Goal: Contribute content: Add original content to the website for others to see

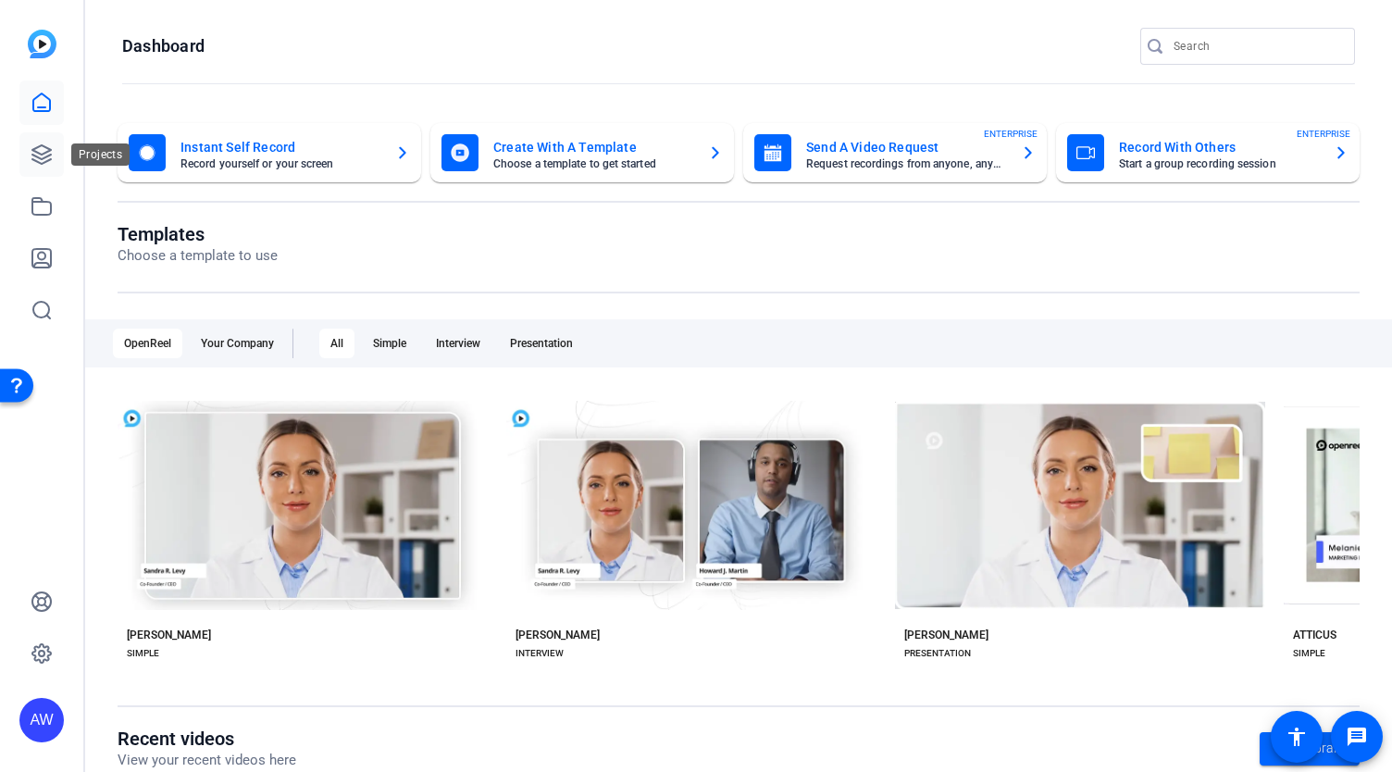
click at [32, 155] on icon at bounding box center [41, 154] width 19 height 19
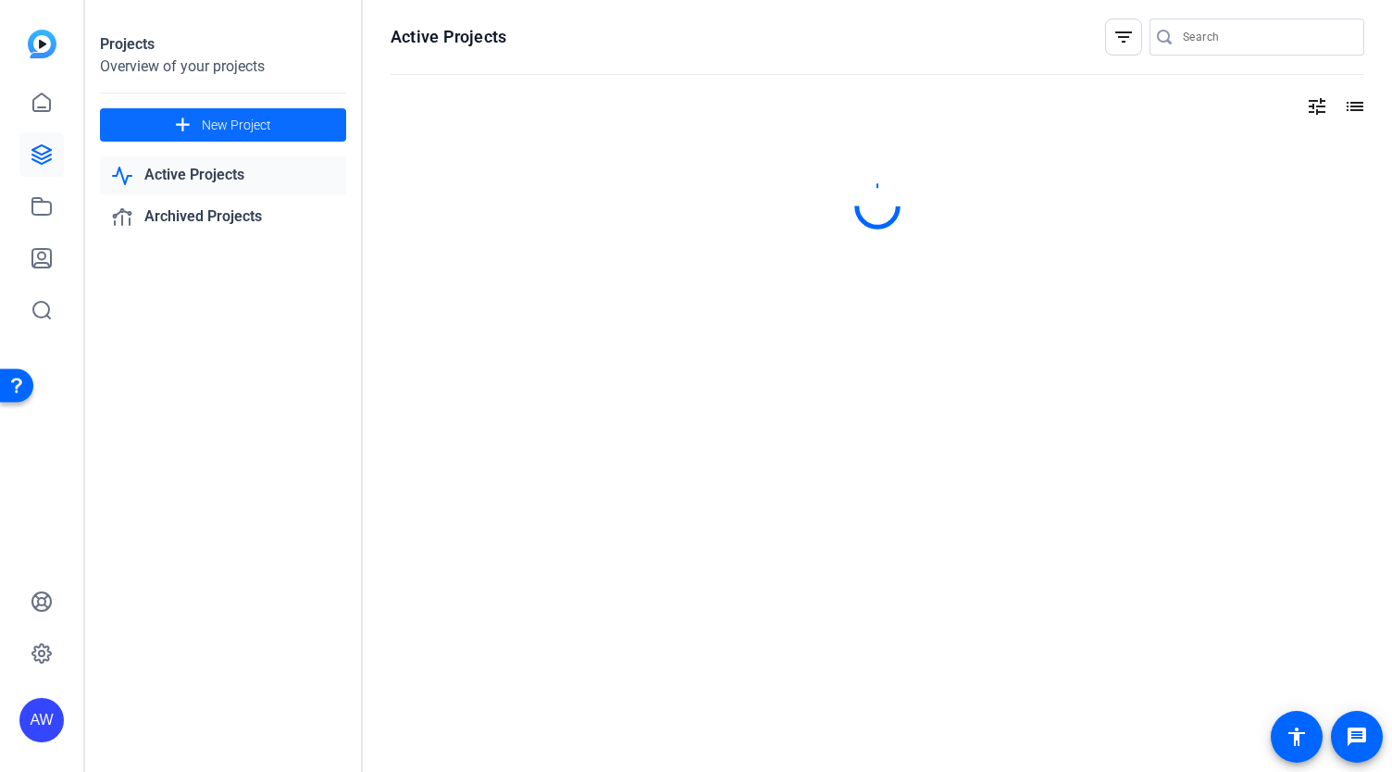
click at [200, 133] on span at bounding box center [223, 125] width 246 height 44
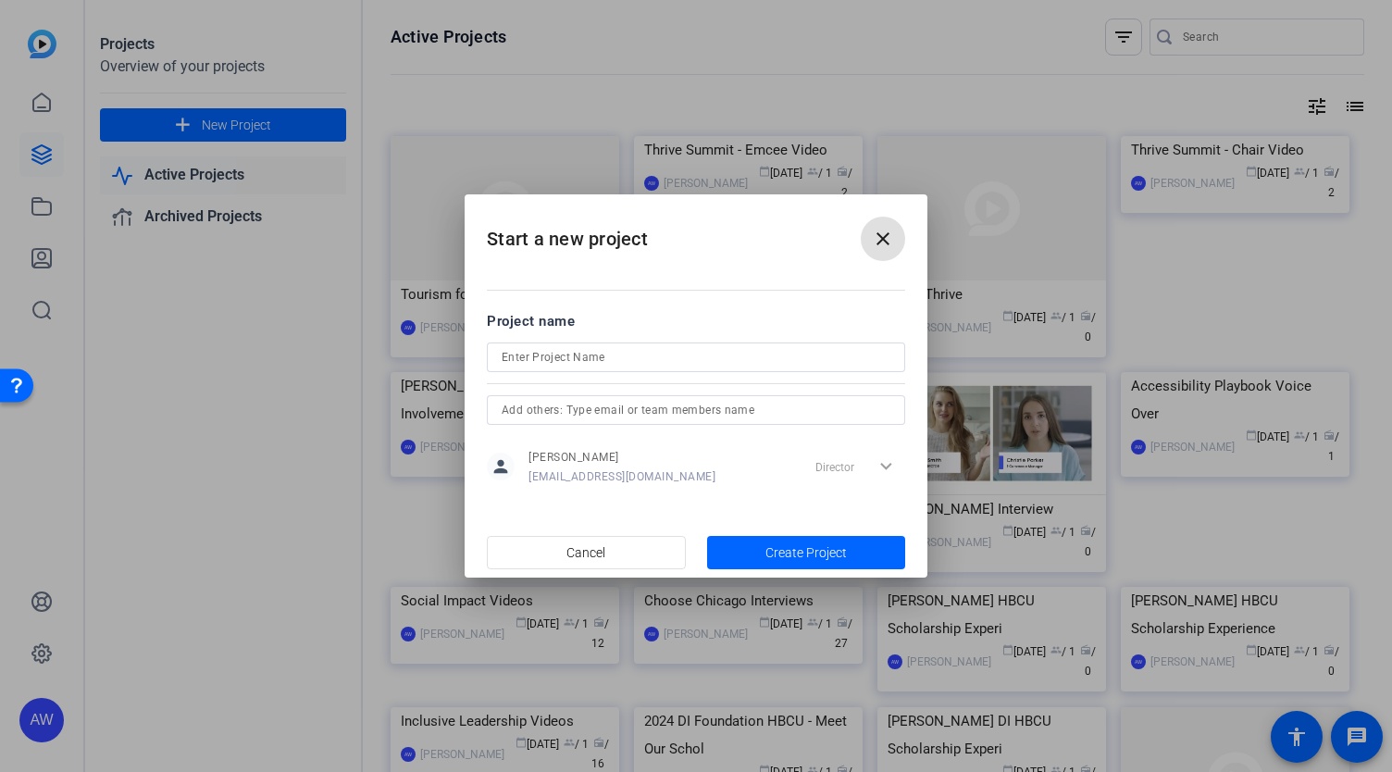
click at [574, 345] on div at bounding box center [696, 358] width 389 height 30
type input "FPI"
click at [763, 555] on span "button" at bounding box center [806, 552] width 199 height 44
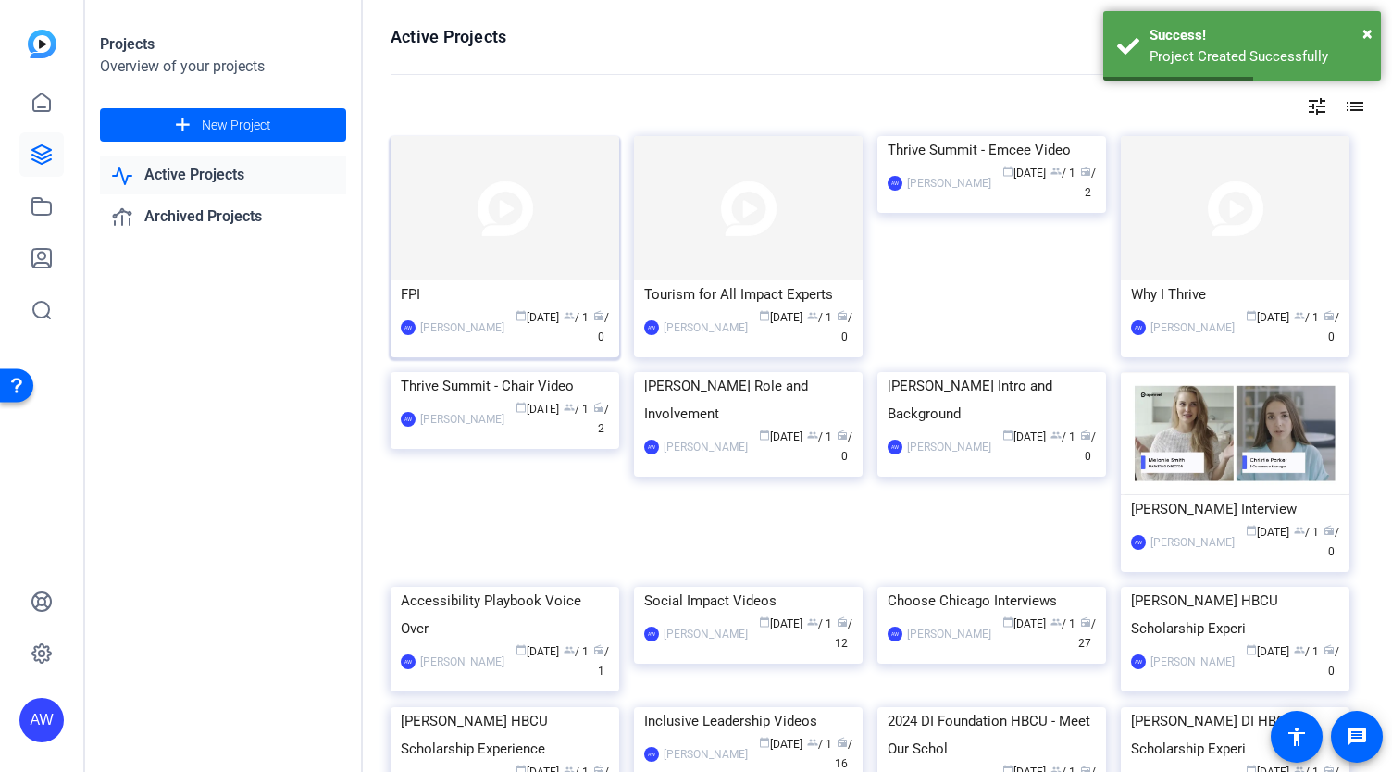
click at [466, 272] on img at bounding box center [505, 208] width 229 height 144
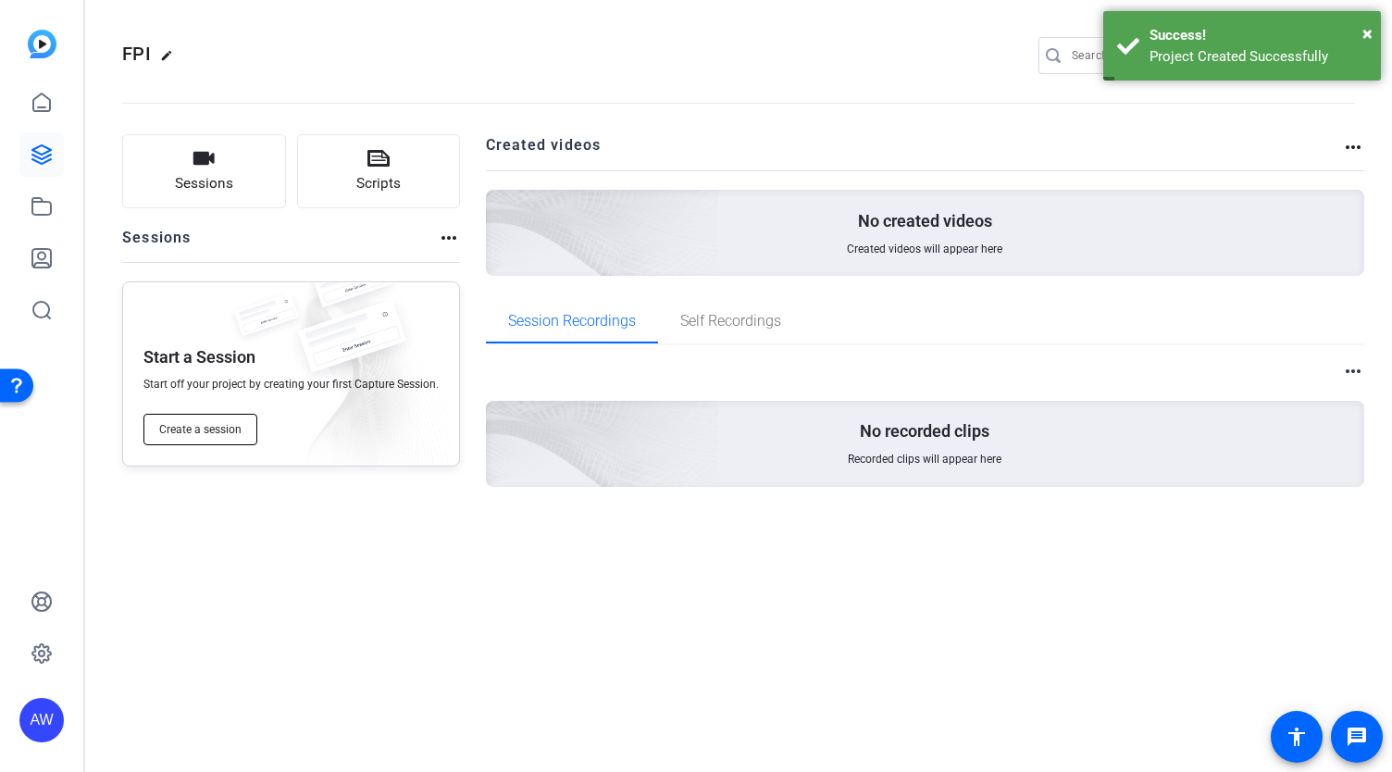
click at [207, 436] on span "Create a session" at bounding box center [200, 429] width 82 height 15
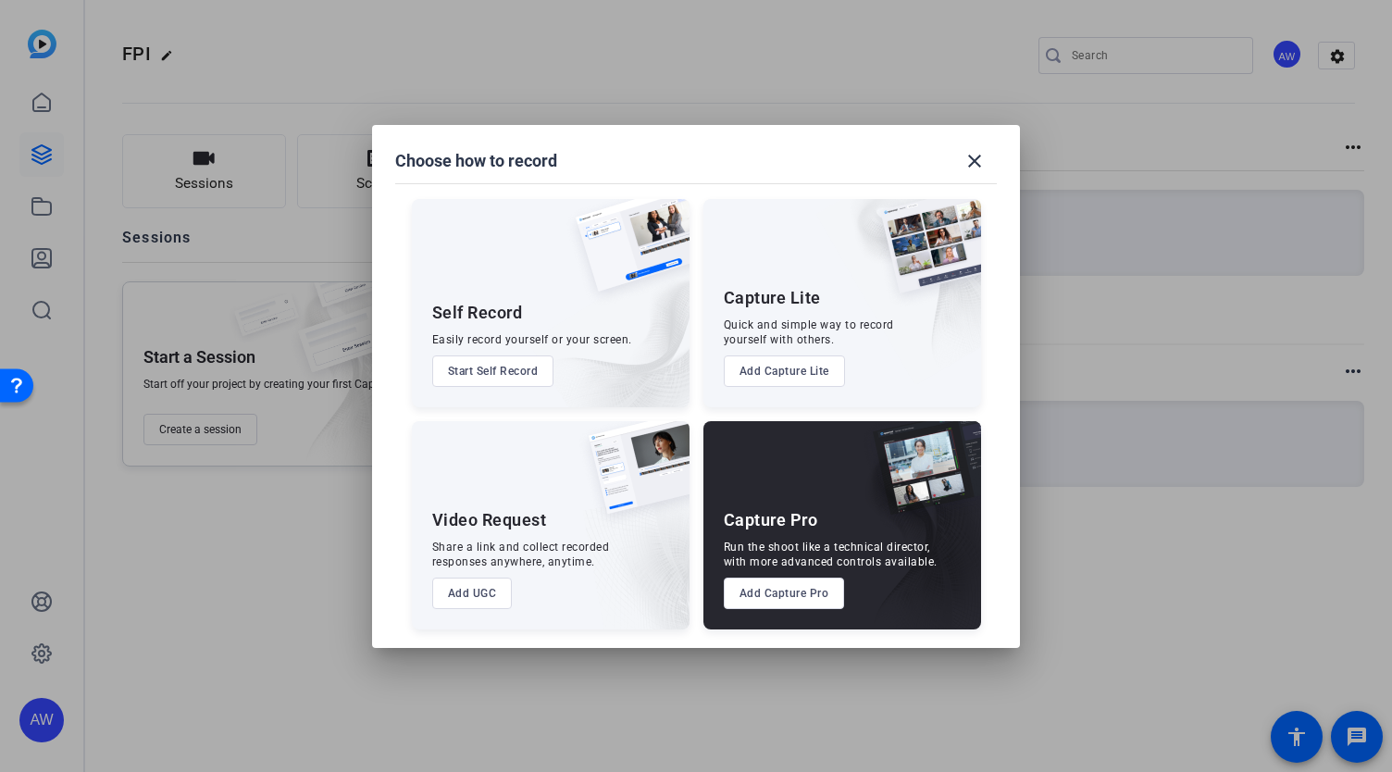
click at [483, 376] on button "Start Self Record" at bounding box center [493, 371] width 122 height 31
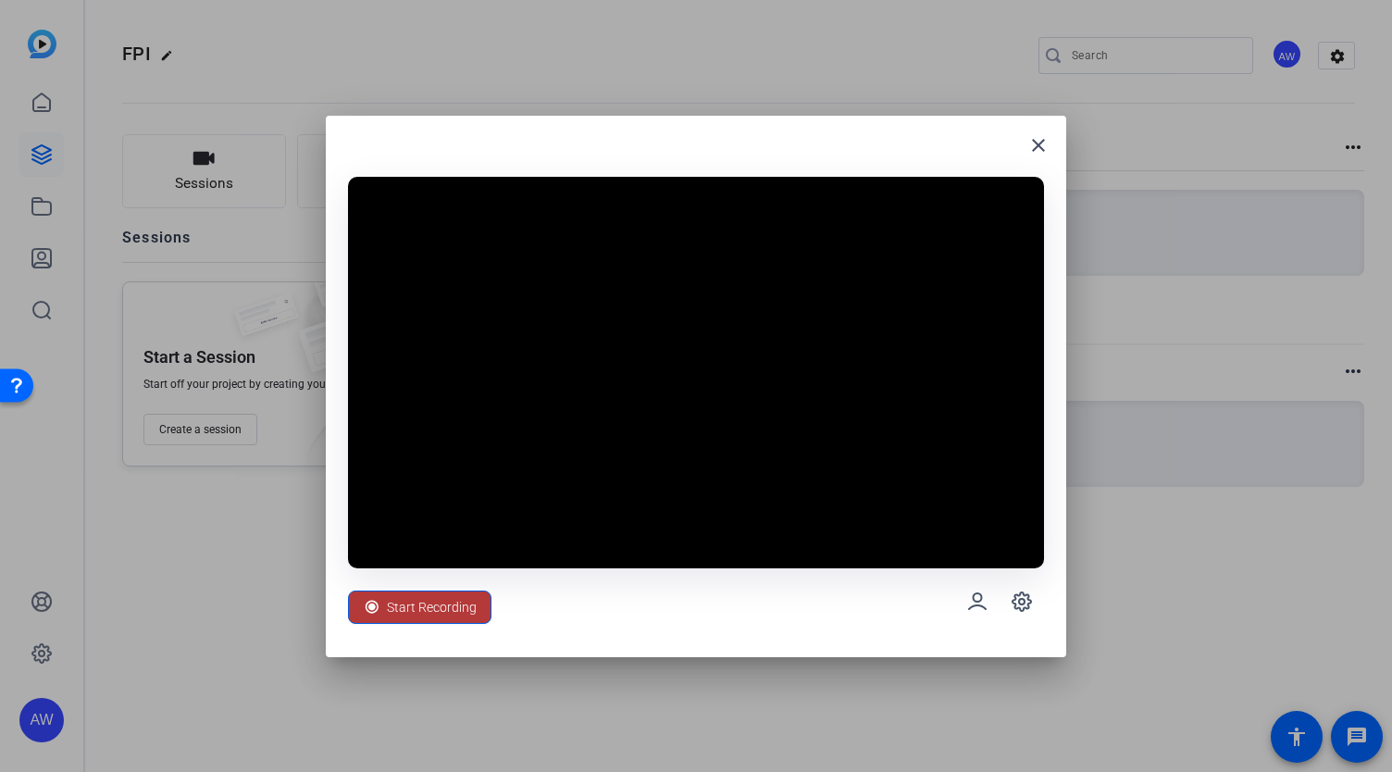
click at [393, 612] on span "Start Recording" at bounding box center [432, 607] width 90 height 35
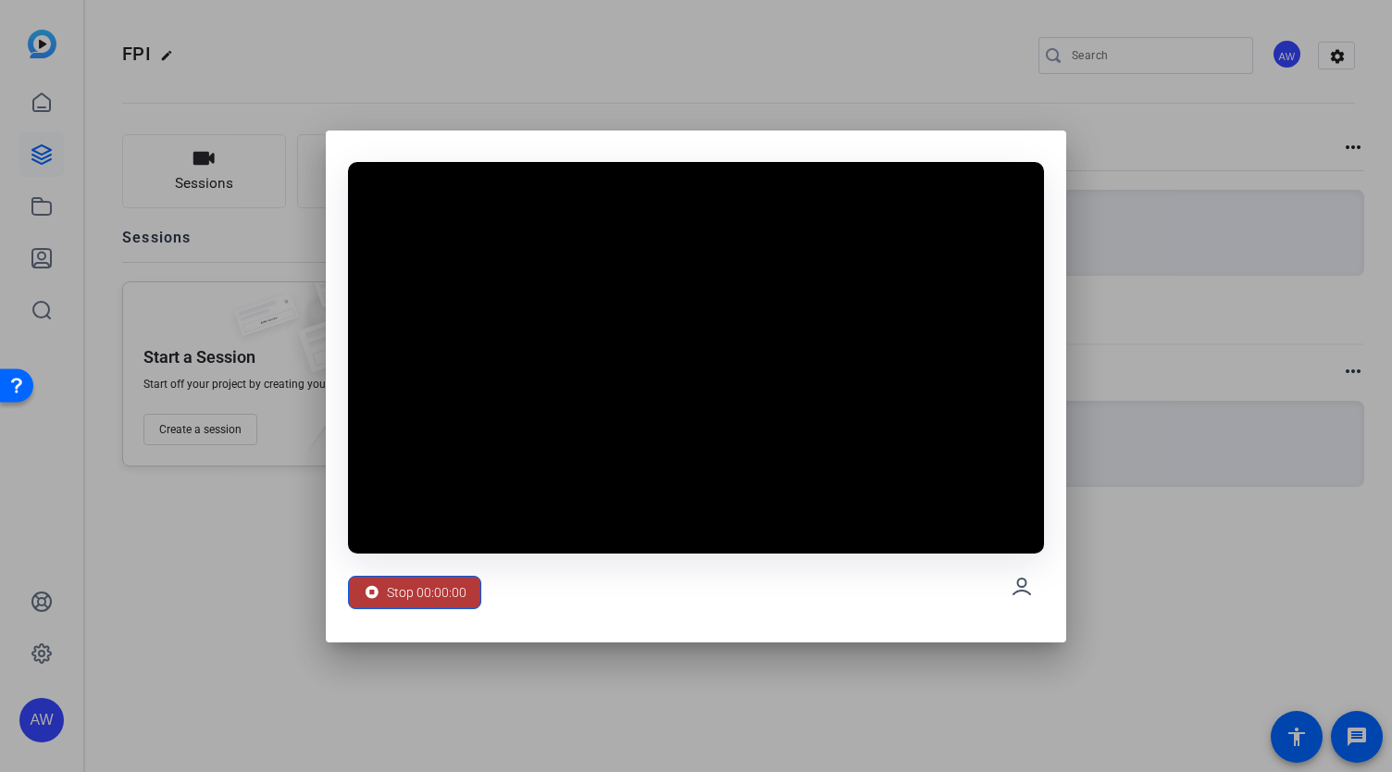
click at [378, 588] on icon at bounding box center [372, 592] width 19 height 19
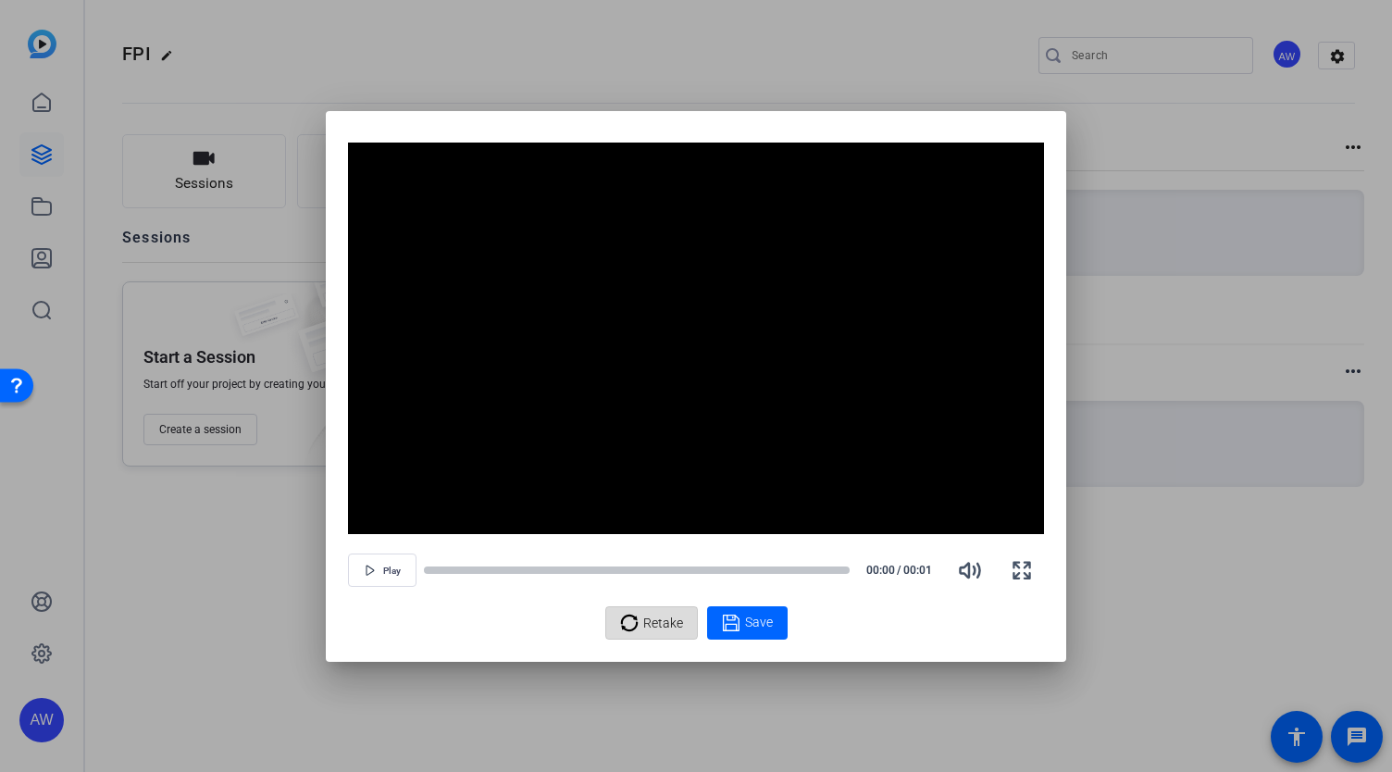
click at [646, 619] on span "Retake" at bounding box center [663, 622] width 40 height 35
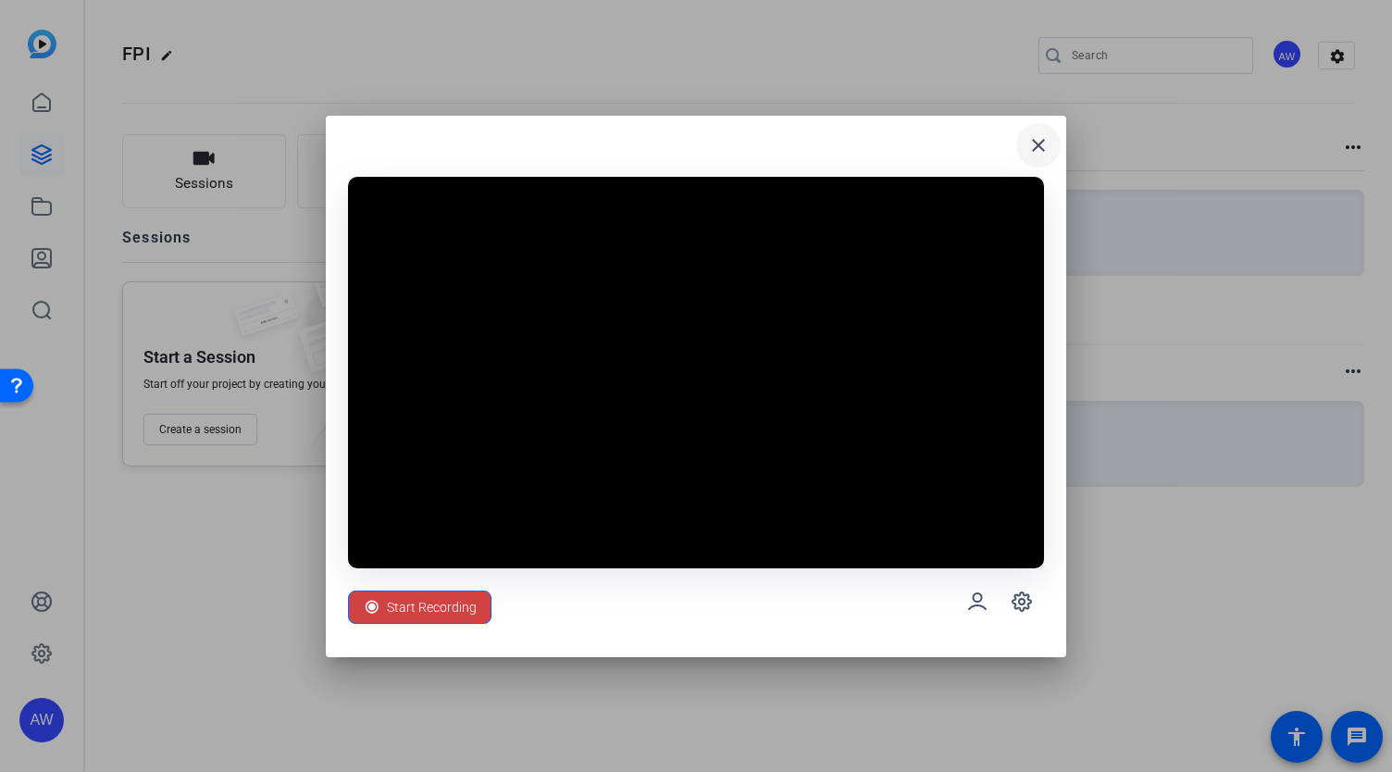
click at [1055, 152] on span at bounding box center [1039, 145] width 44 height 44
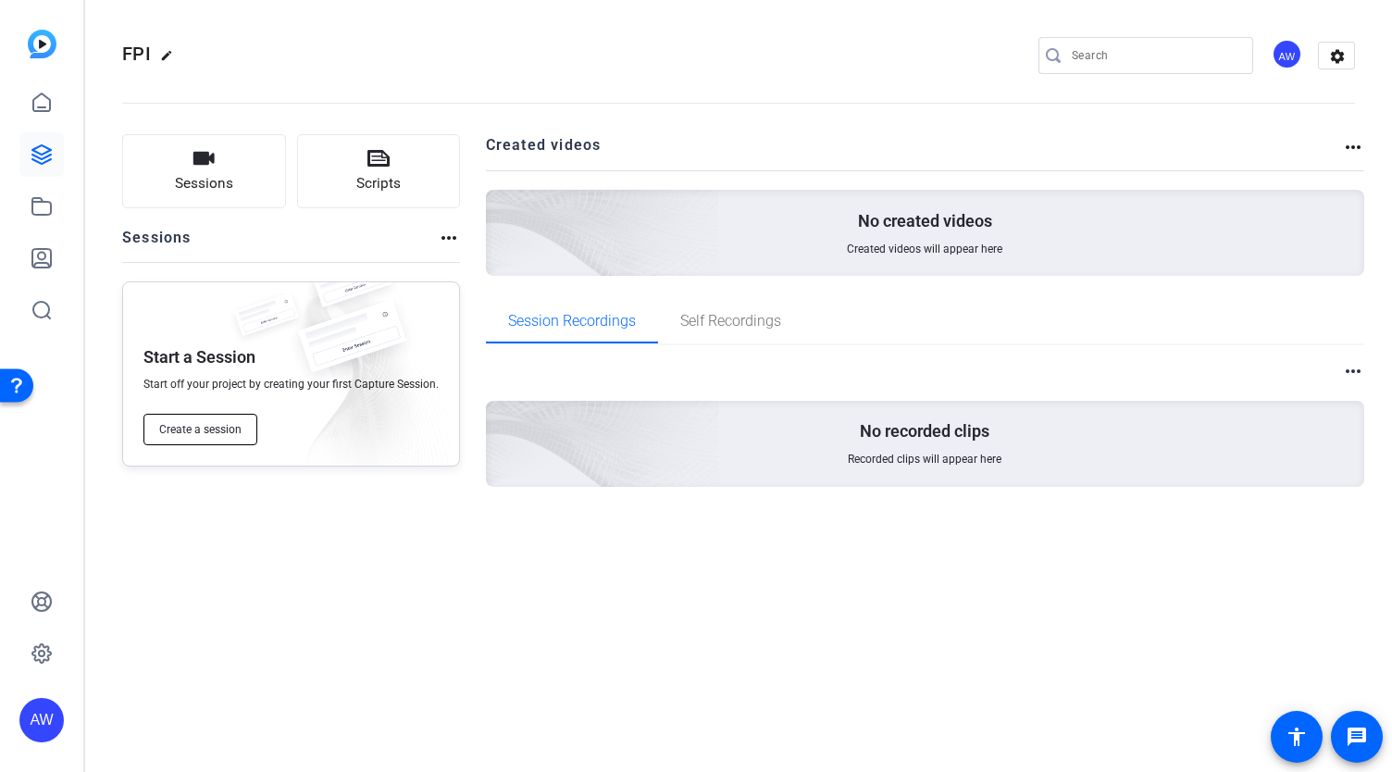
click at [213, 436] on span "Create a session" at bounding box center [200, 429] width 82 height 15
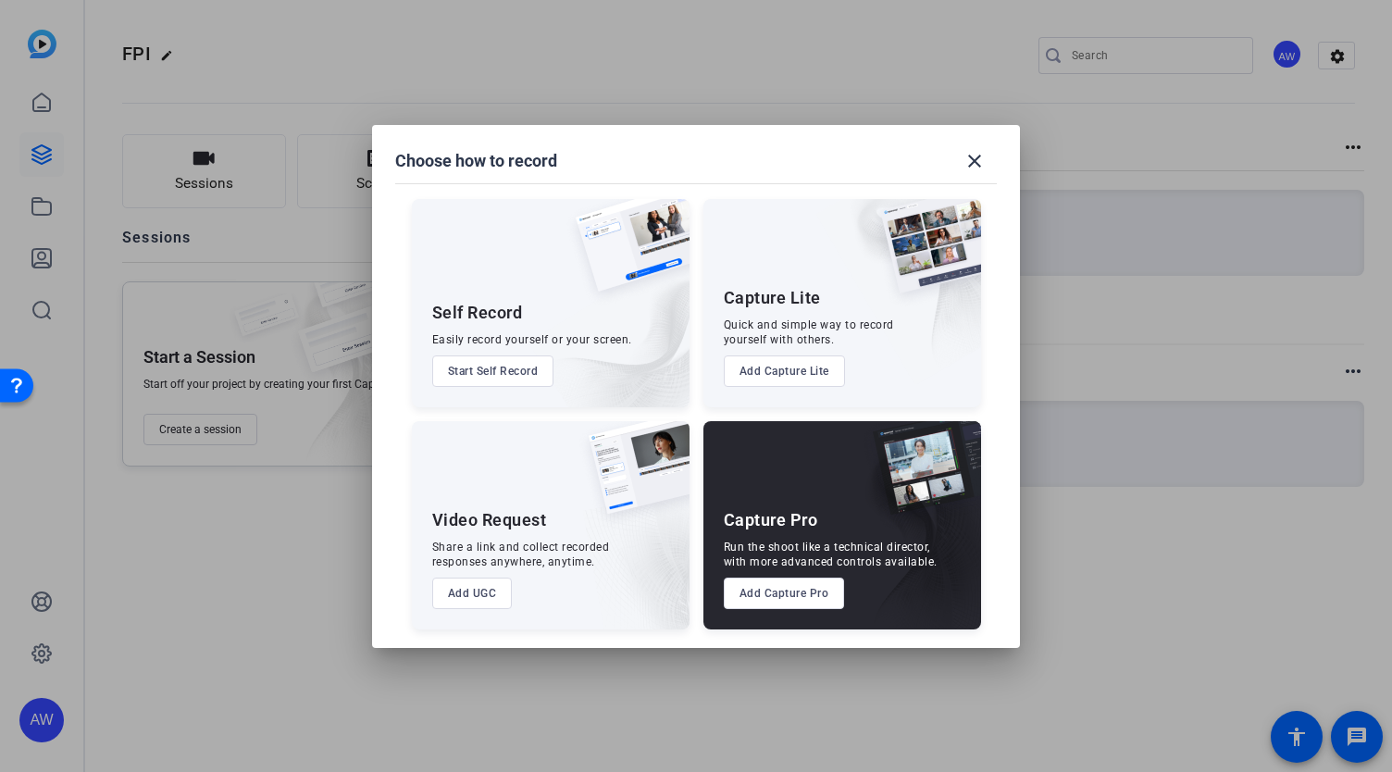
click at [481, 370] on button "Start Self Record" at bounding box center [493, 371] width 122 height 31
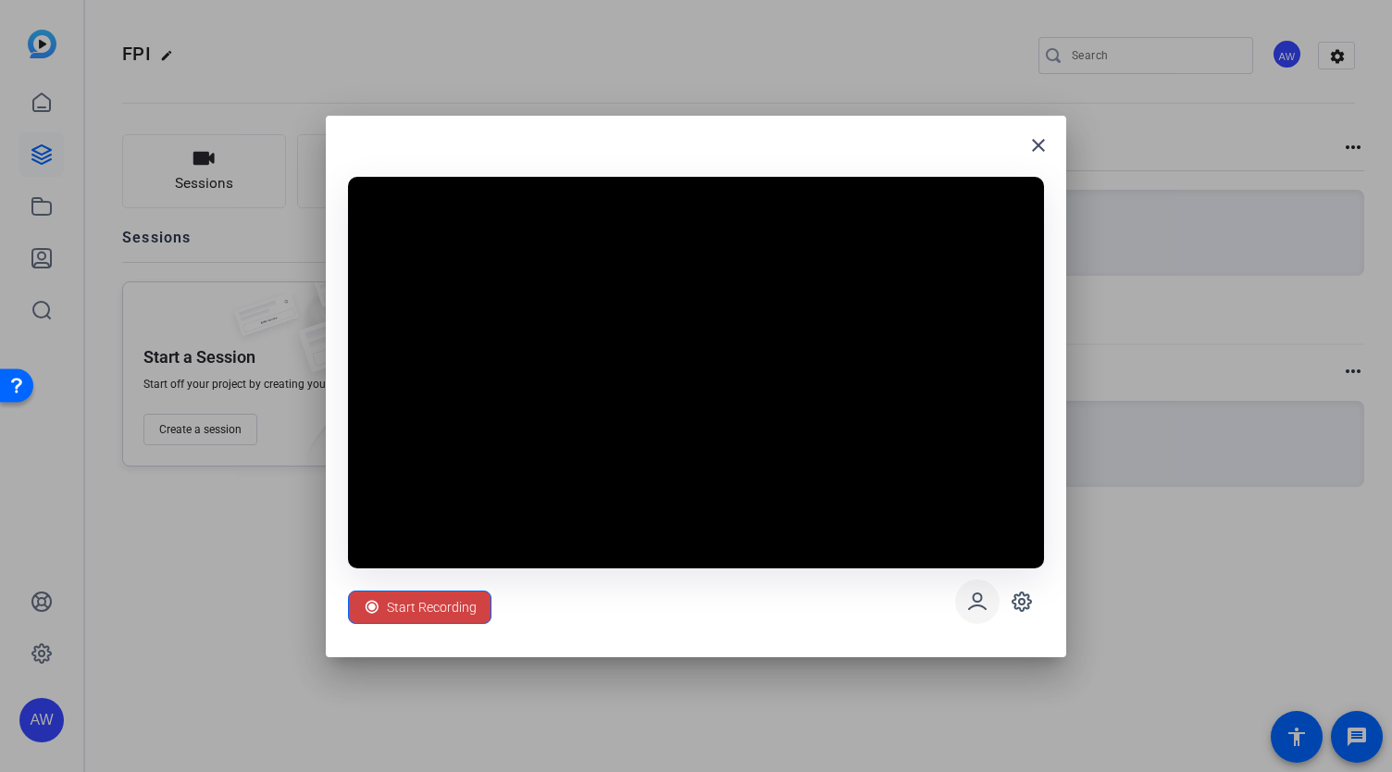
click at [969, 595] on icon at bounding box center [978, 602] width 22 height 22
click at [1013, 603] on icon at bounding box center [1022, 602] width 19 height 19
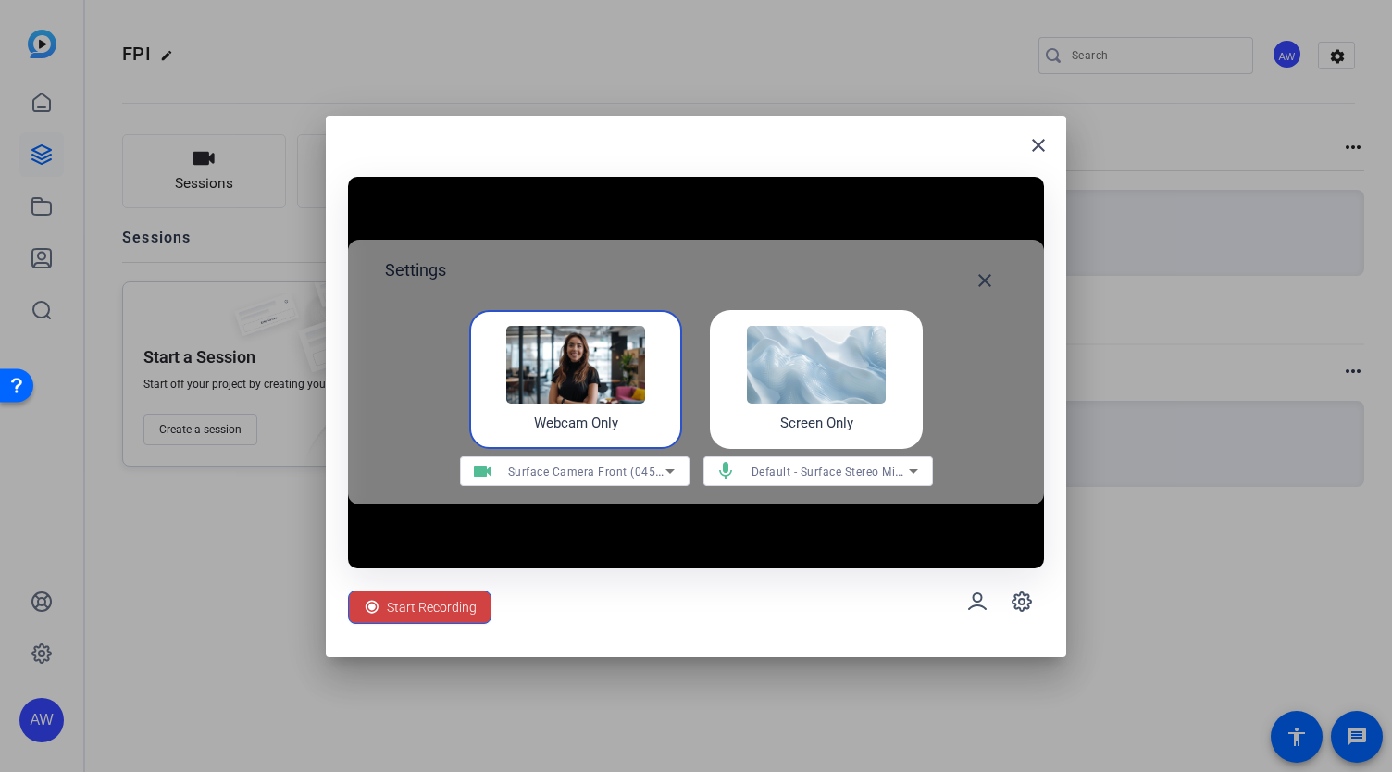
click at [710, 371] on div "Screen Only" at bounding box center [816, 379] width 213 height 139
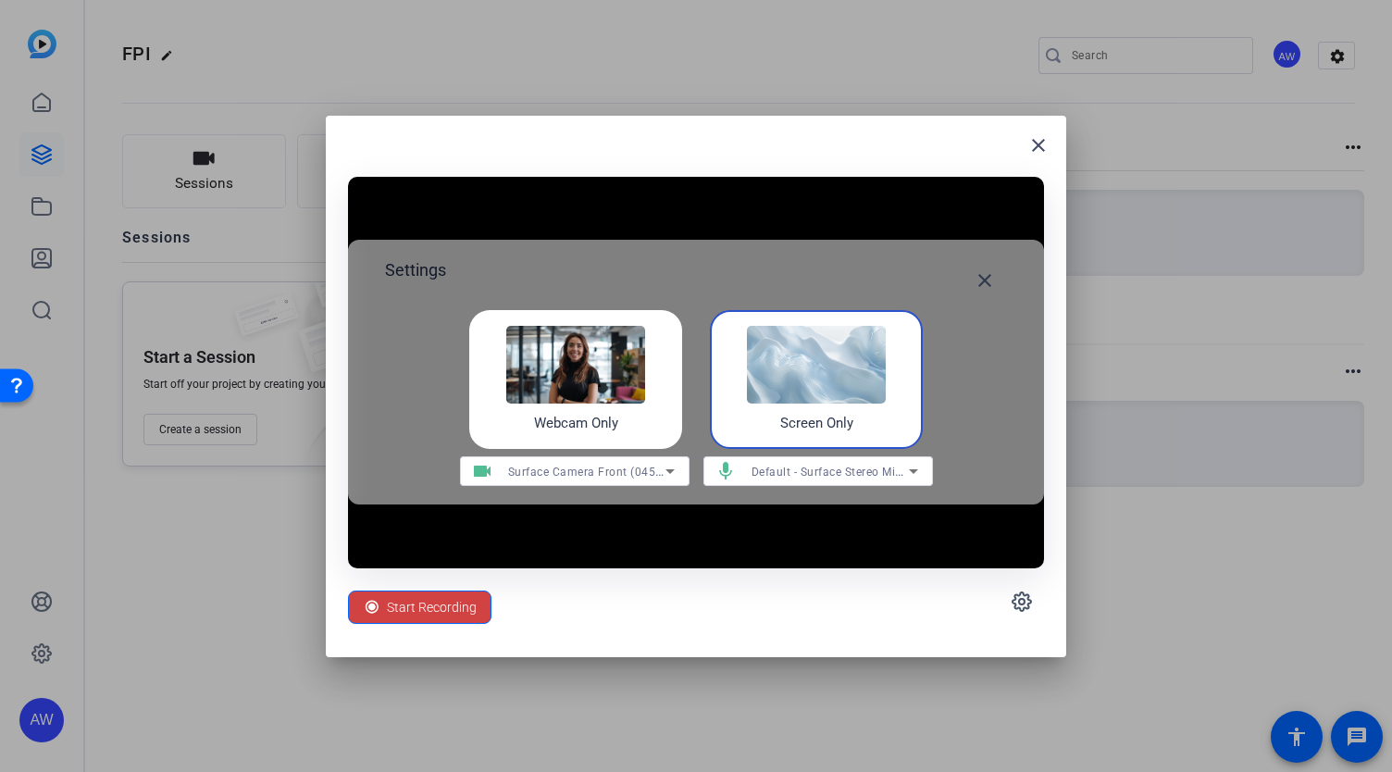
click at [817, 396] on img at bounding box center [816, 365] width 139 height 78
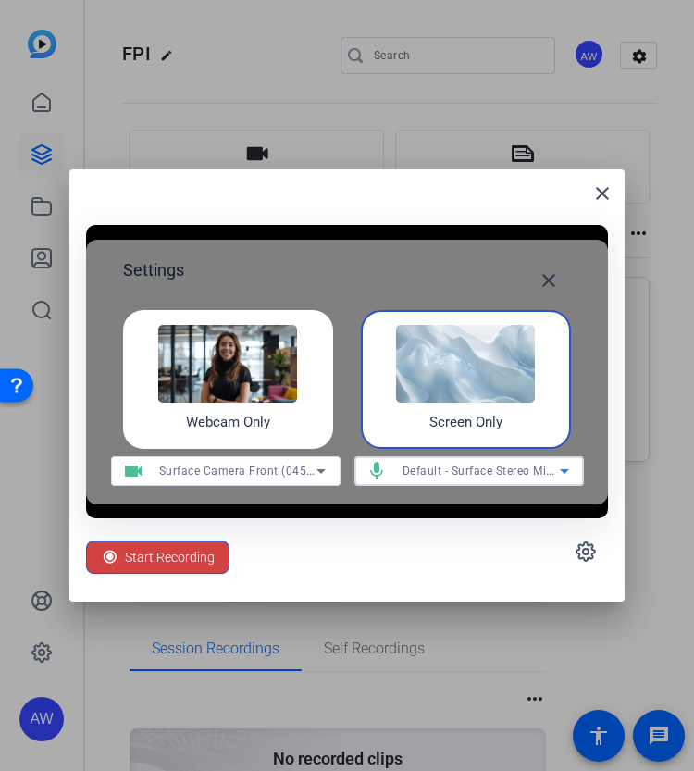
click at [461, 469] on span "Default - Surface Stereo Microphones (2- Surface High Definition Audio)" at bounding box center [597, 470] width 388 height 15
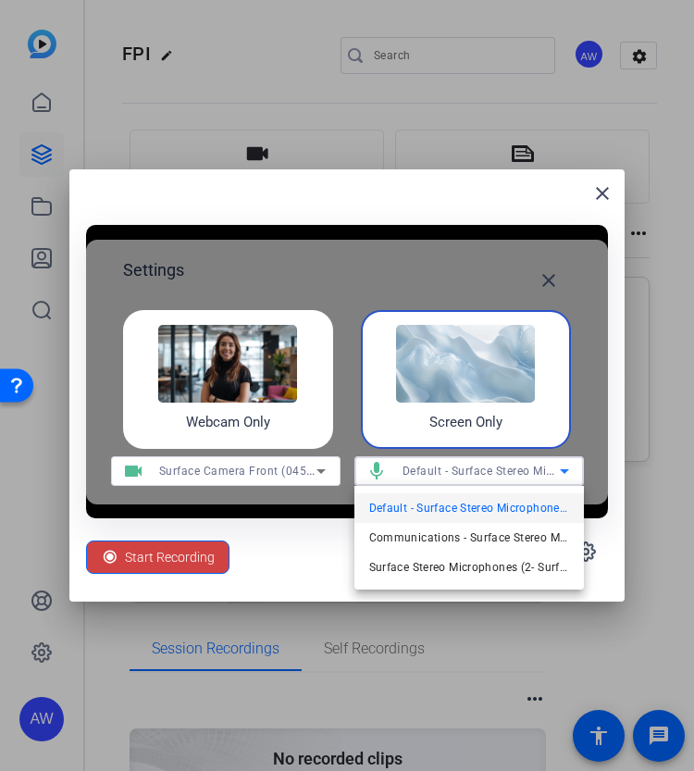
click at [471, 416] on div at bounding box center [347, 385] width 694 height 771
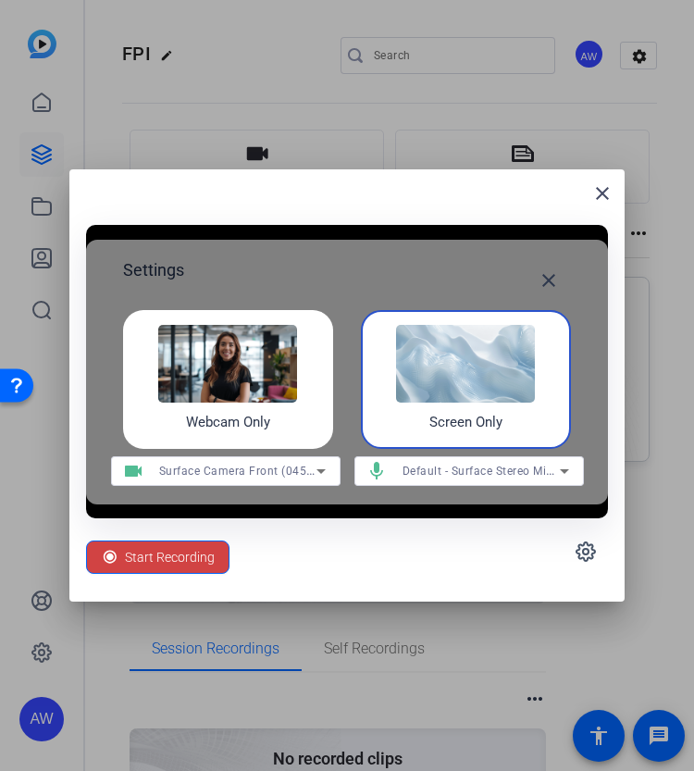
click at [462, 378] on img at bounding box center [465, 364] width 139 height 78
click at [404, 400] on img at bounding box center [465, 364] width 139 height 78
click at [399, 390] on img at bounding box center [465, 364] width 139 height 78
click at [605, 197] on mat-icon "close" at bounding box center [603, 193] width 22 height 22
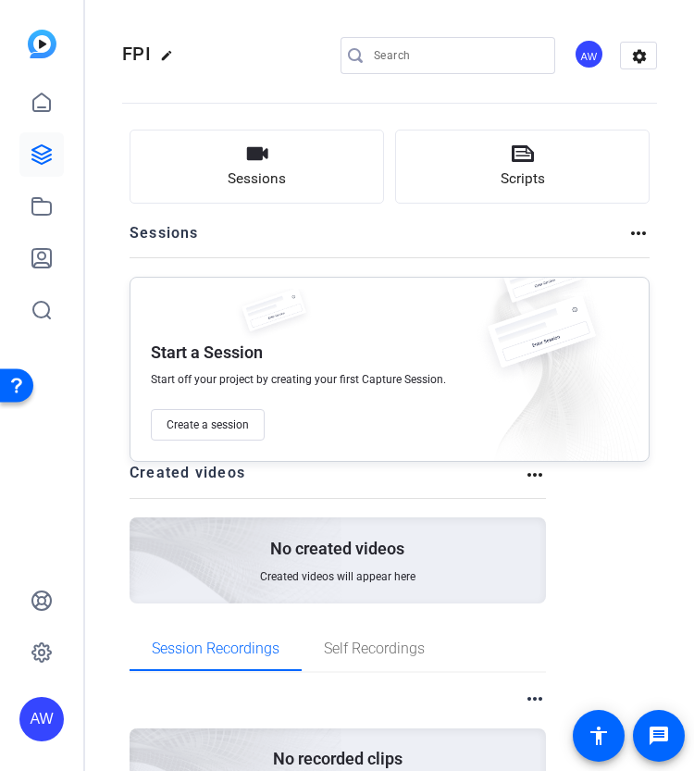
click at [220, 443] on div "Start a Session Start off your project by creating your first Capture Session. …" at bounding box center [390, 369] width 520 height 185
click at [220, 424] on span "Create a session" at bounding box center [208, 425] width 82 height 15
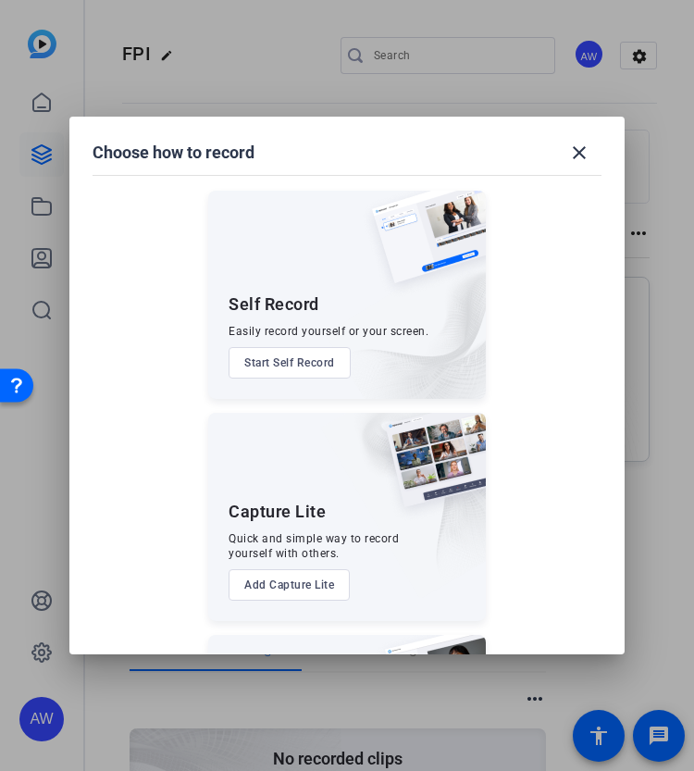
click at [256, 375] on button "Start Self Record" at bounding box center [290, 362] width 122 height 31
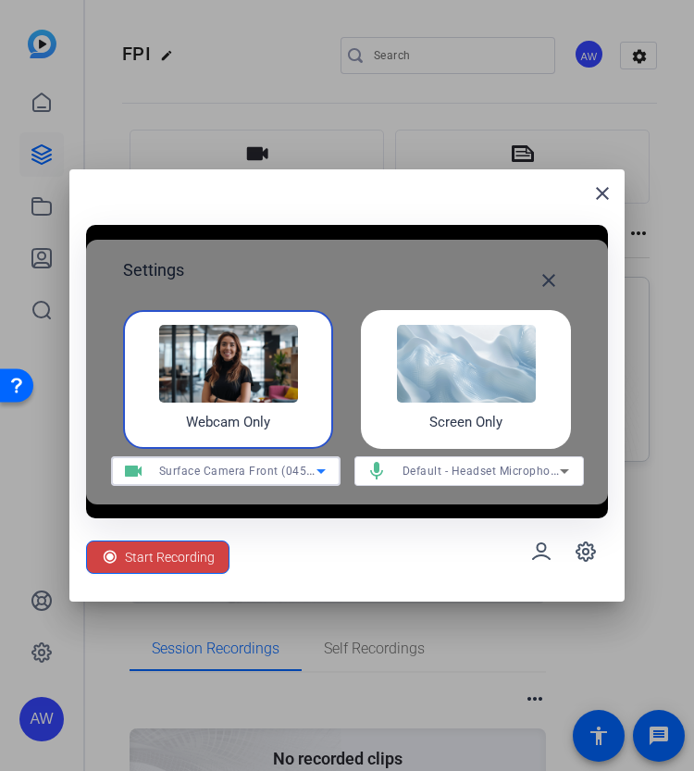
click at [231, 470] on span "Surface Camera Front (045e:0990)" at bounding box center [253, 470] width 189 height 15
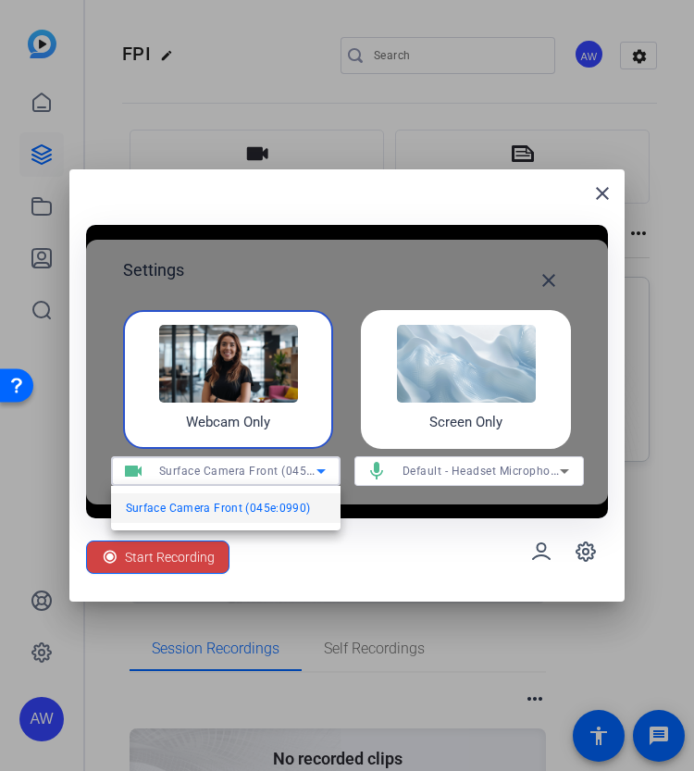
drag, startPoint x: 231, startPoint y: 470, endPoint x: 461, endPoint y: 529, distance: 237.8
click at [461, 529] on div at bounding box center [347, 385] width 694 height 771
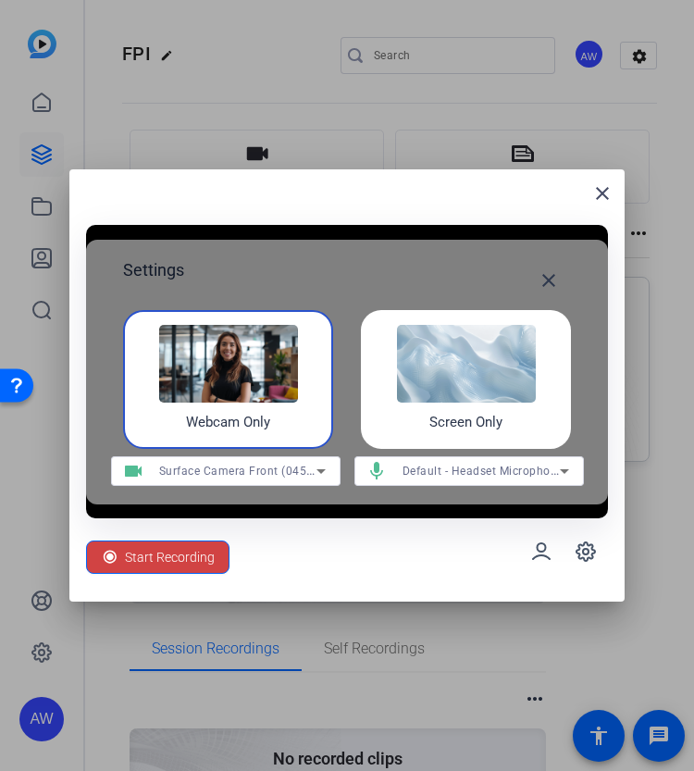
click at [450, 401] on img at bounding box center [466, 364] width 139 height 78
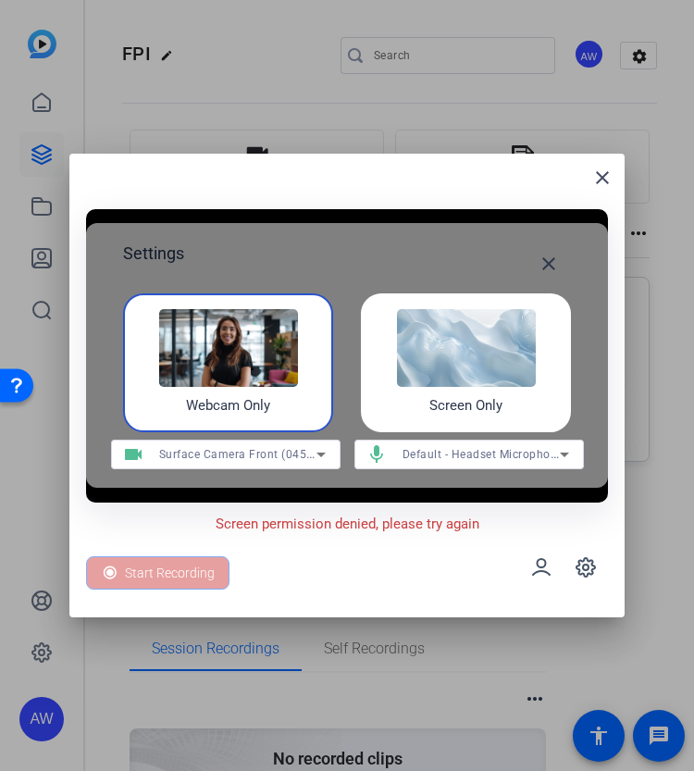
click at [530, 392] on div "Screen Only" at bounding box center [466, 362] width 210 height 139
click at [468, 347] on img at bounding box center [466, 348] width 139 height 78
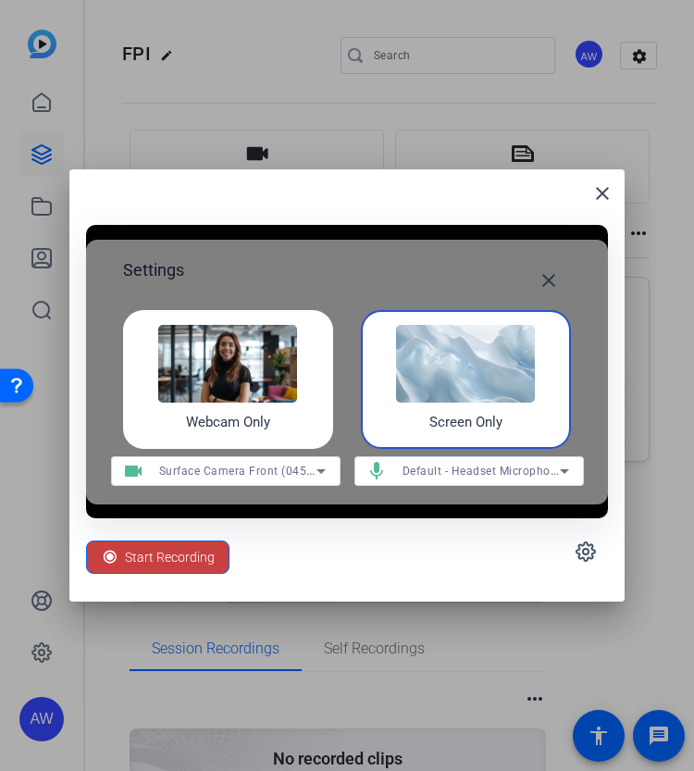
click at [126, 557] on span "Start Recording" at bounding box center [170, 557] width 90 height 35
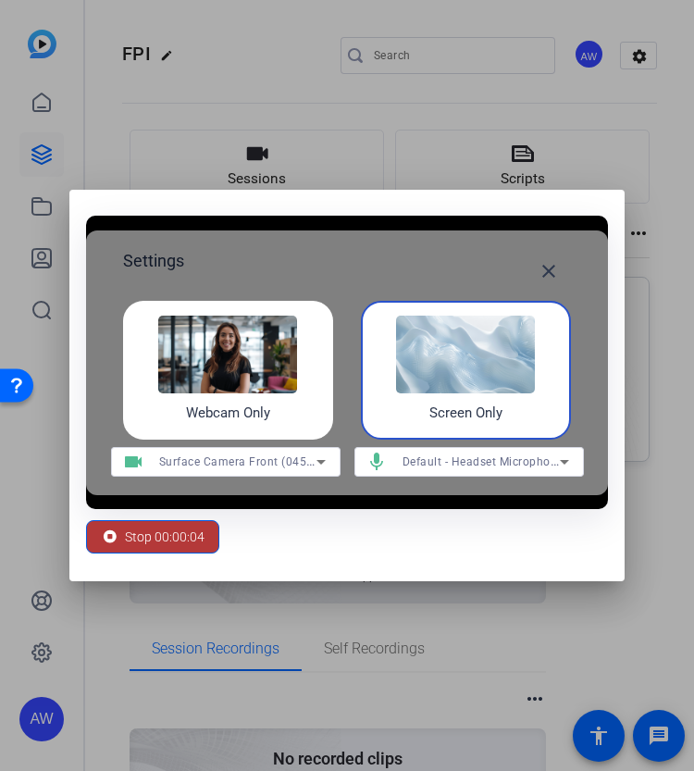
click at [165, 543] on span "Stop 00:00:04" at bounding box center [165, 536] width 80 height 35
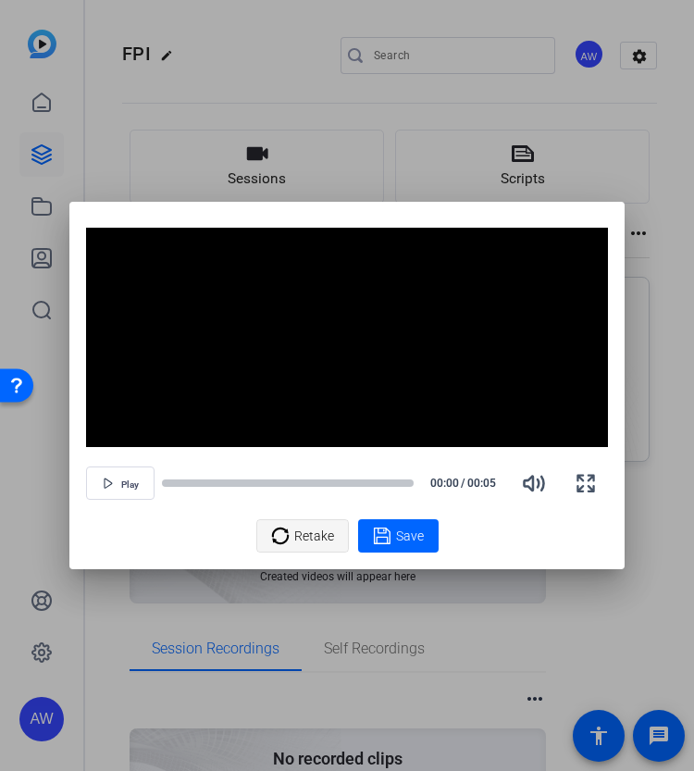
click at [290, 531] on div "Retake" at bounding box center [302, 535] width 63 height 35
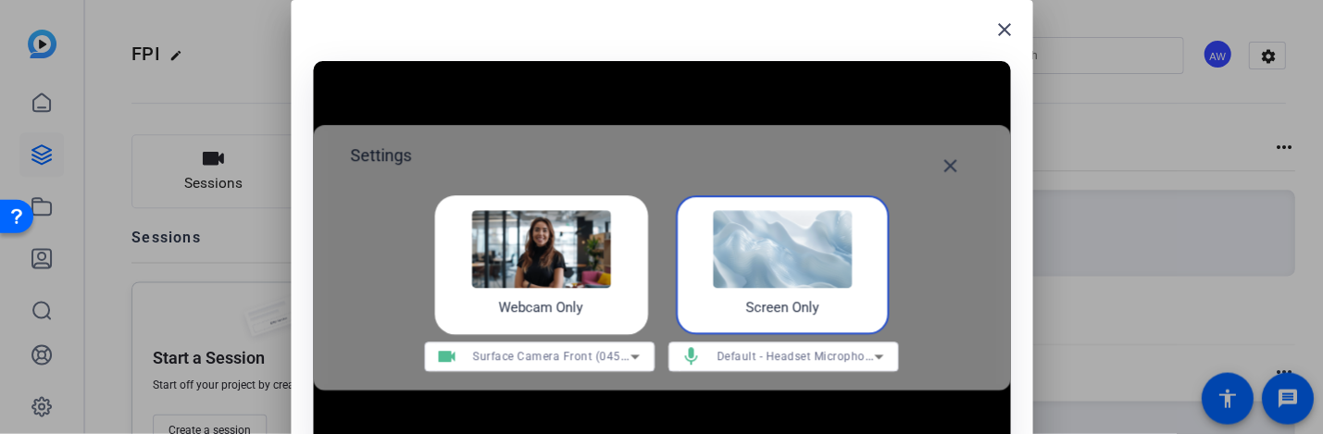
scroll to position [62, 0]
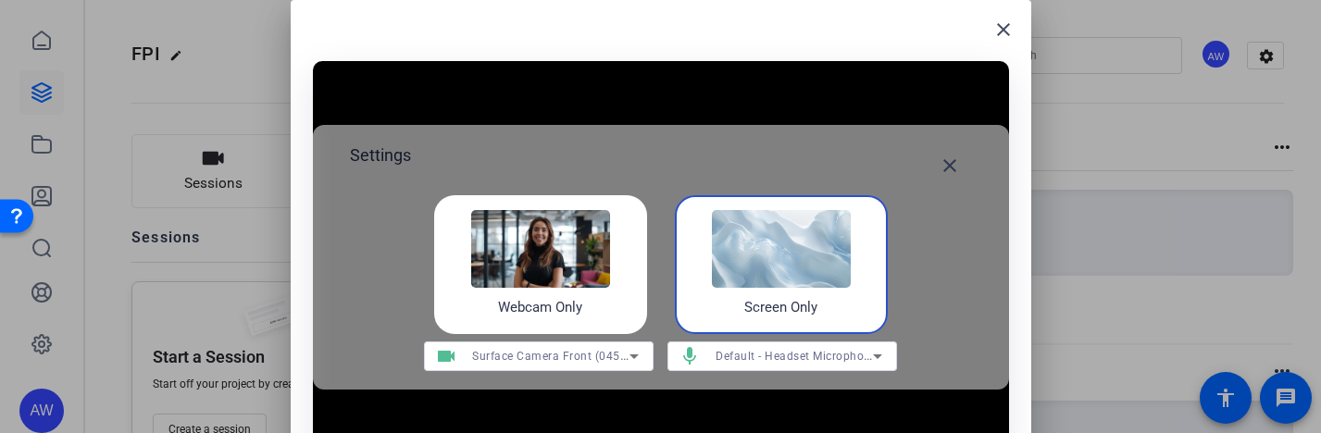
click at [824, 3] on div "close Settings close Webcam Only Screen Only videocam Surface Camera Front (045…" at bounding box center [661, 271] width 741 height 542
click at [742, 290] on div "Screen Only" at bounding box center [781, 264] width 213 height 139
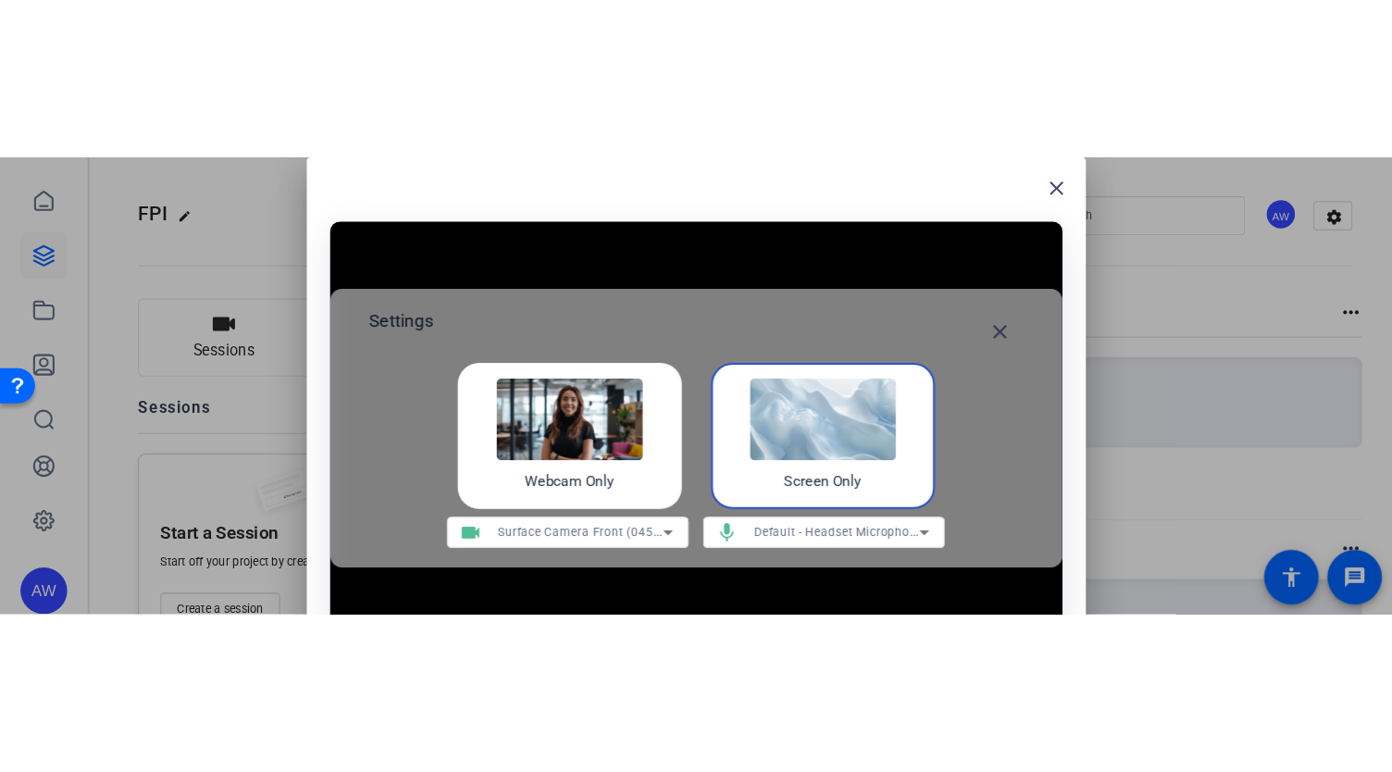
scroll to position [59, 0]
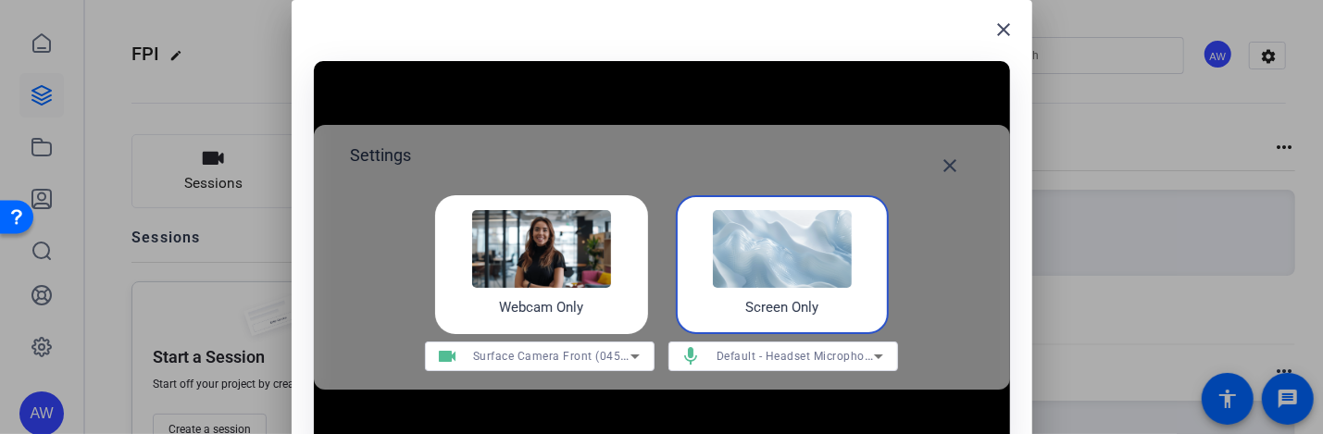
click at [770, 321] on div "Screen Only" at bounding box center [782, 264] width 213 height 139
click at [804, 266] on img at bounding box center [782, 249] width 139 height 78
click at [998, 41] on span at bounding box center [1004, 29] width 44 height 44
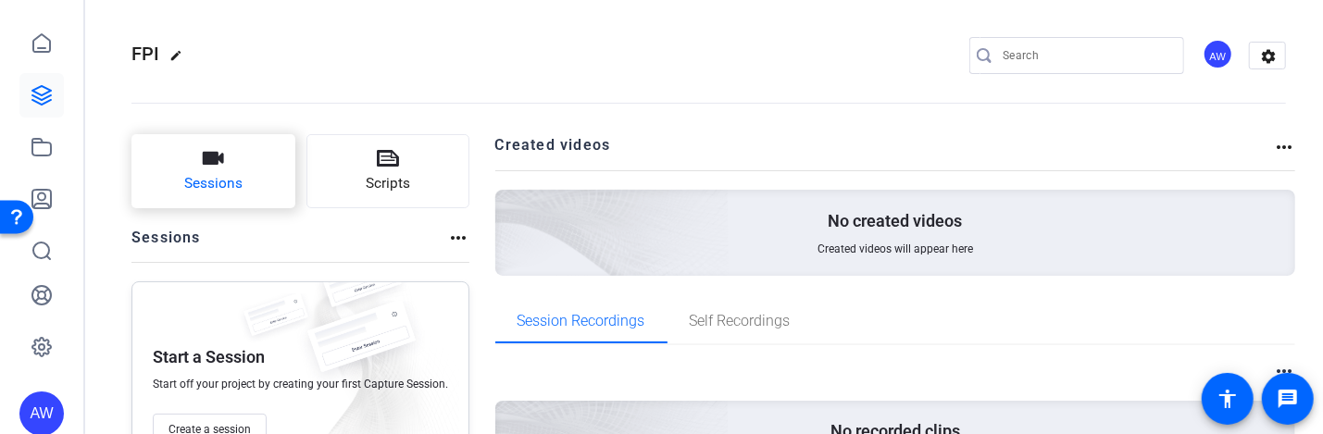
click at [252, 193] on button "Sessions" at bounding box center [213, 171] width 164 height 74
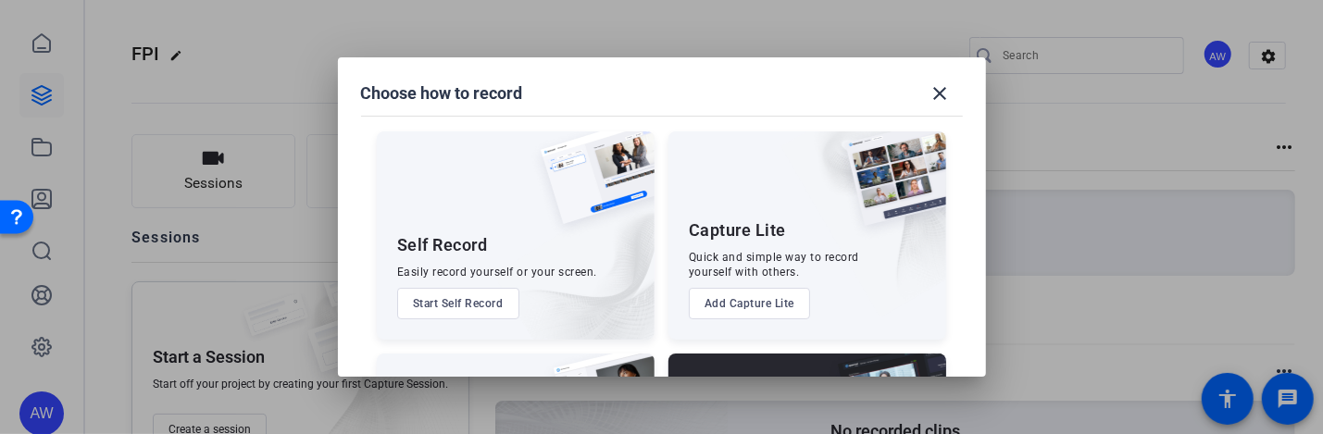
click at [426, 305] on button "Start Self Record" at bounding box center [458, 303] width 122 height 31
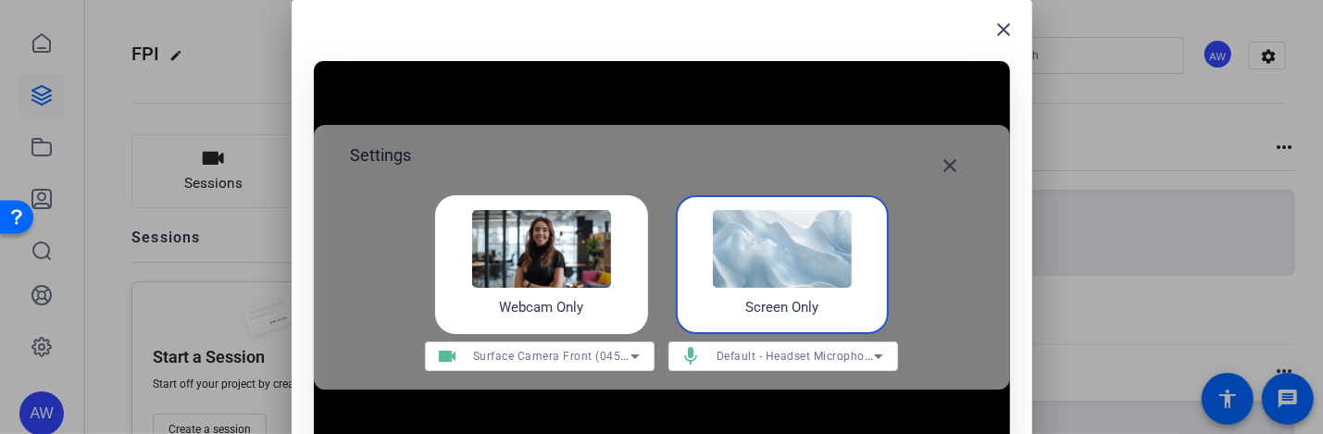
click at [717, 280] on img at bounding box center [782, 249] width 139 height 78
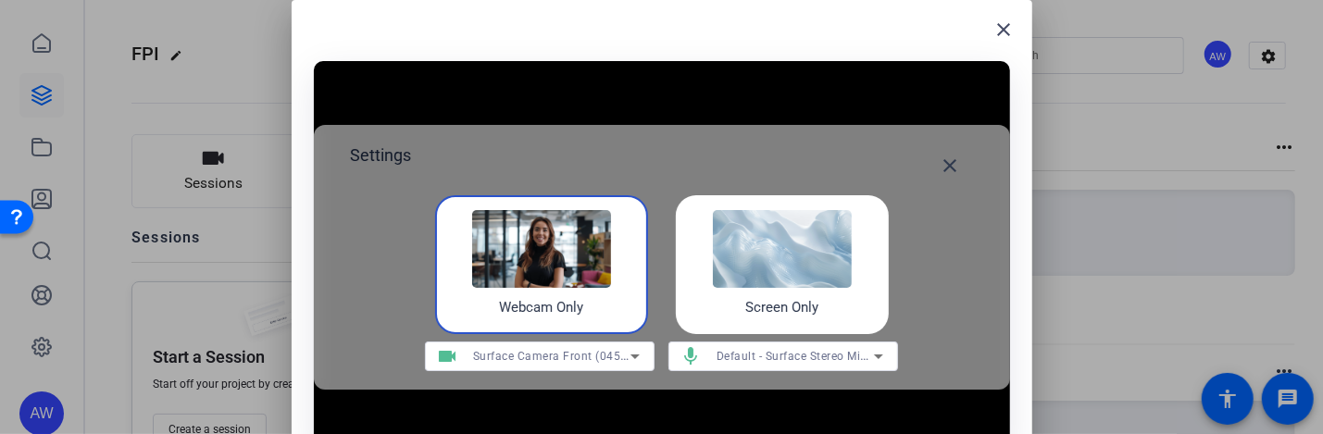
click at [744, 326] on div "Screen Only" at bounding box center [782, 264] width 213 height 139
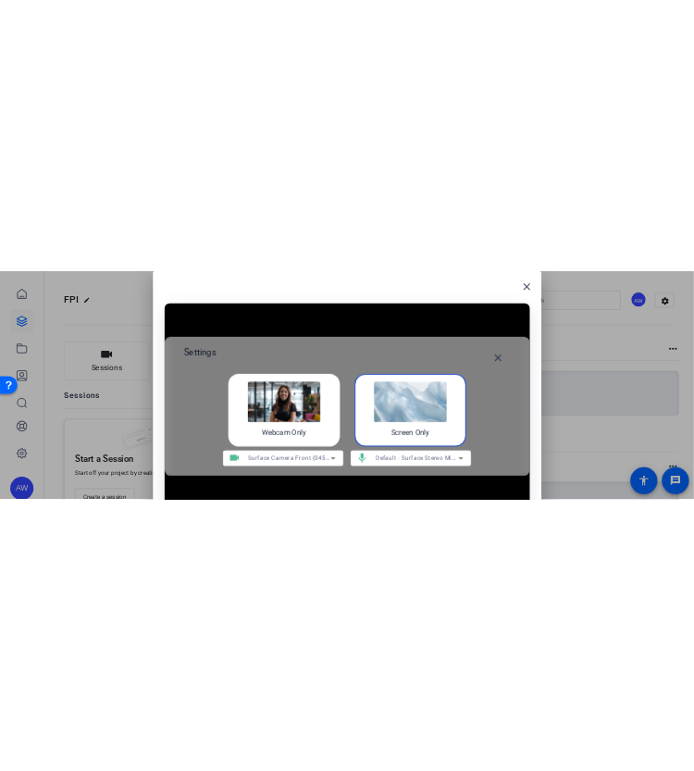
scroll to position [0, 0]
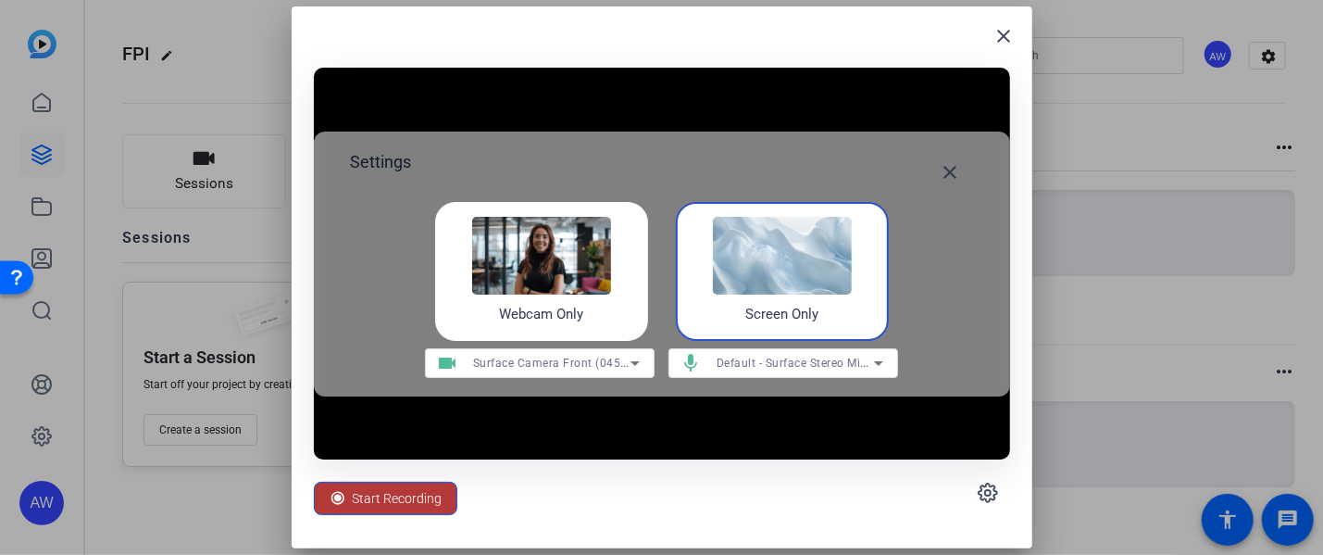
click at [418, 499] on span "Start Recording" at bounding box center [398, 497] width 90 height 35
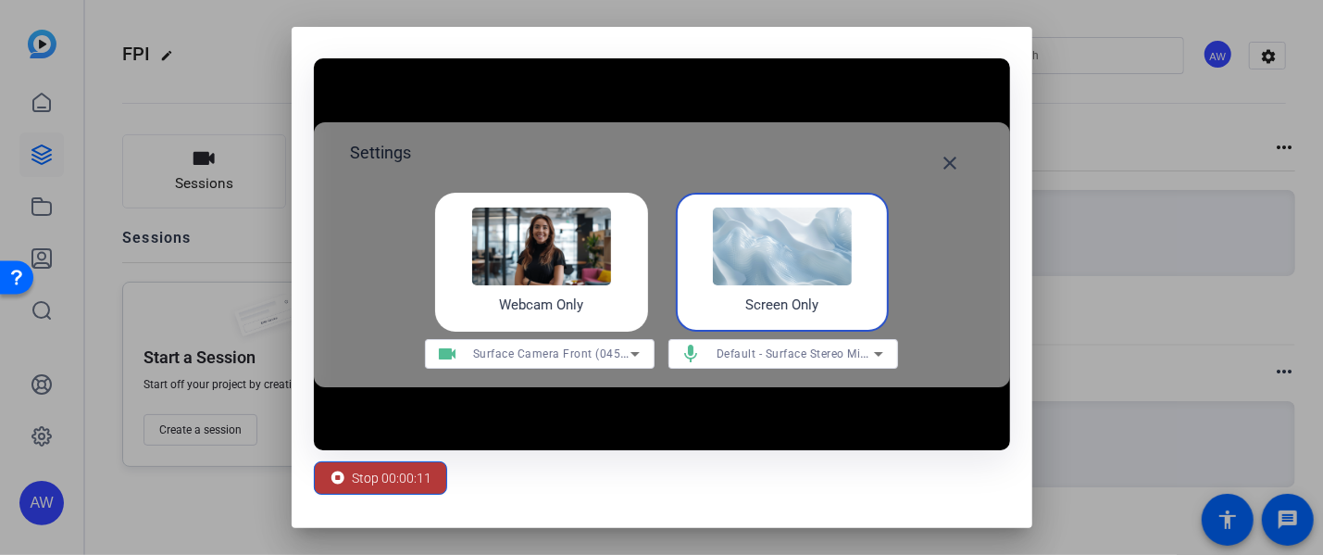
click at [346, 473] on div "Stop 00:00:11" at bounding box center [381, 477] width 104 height 35
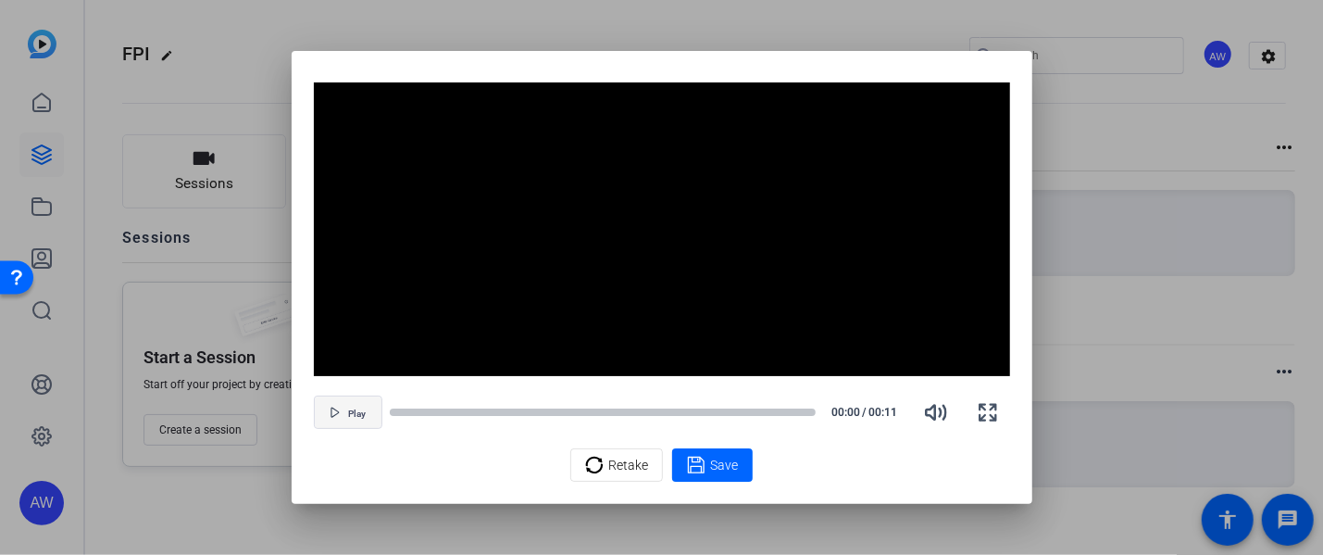
click at [368, 412] on span "button" at bounding box center [348, 412] width 67 height 44
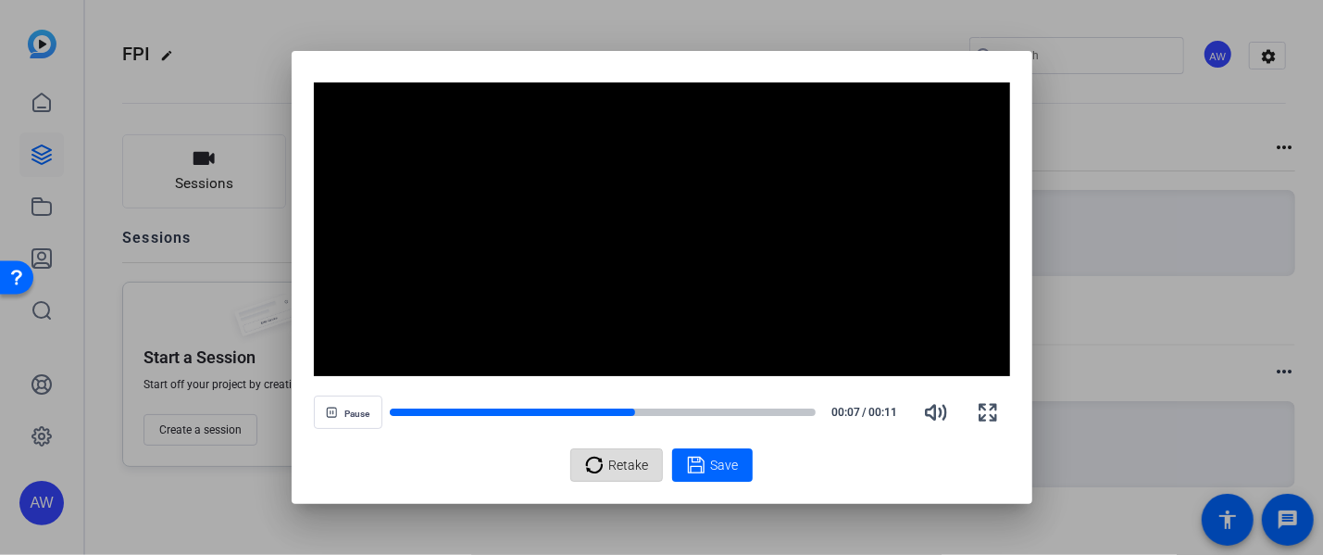
click at [605, 466] on div "Retake" at bounding box center [616, 464] width 63 height 35
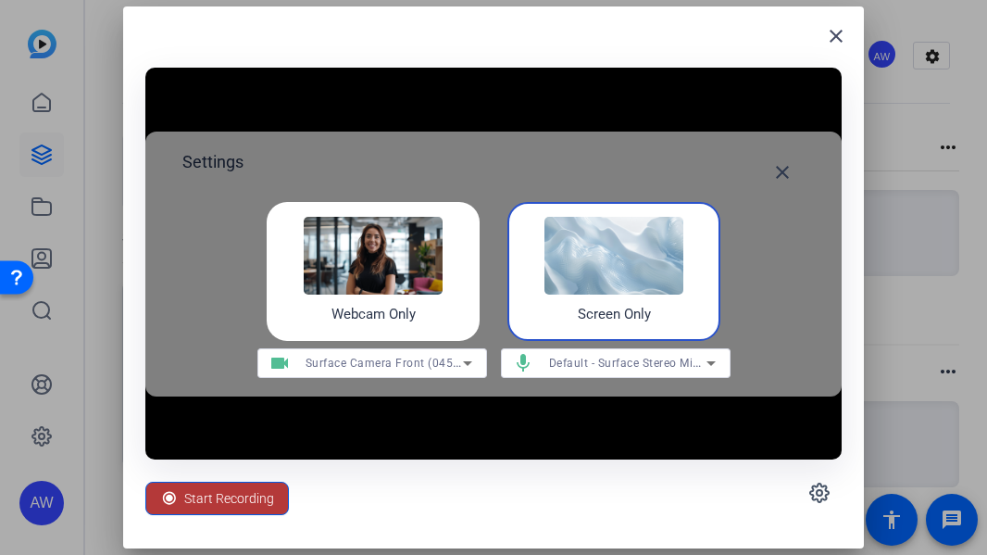
click at [254, 497] on span "Start Recording" at bounding box center [229, 497] width 90 height 35
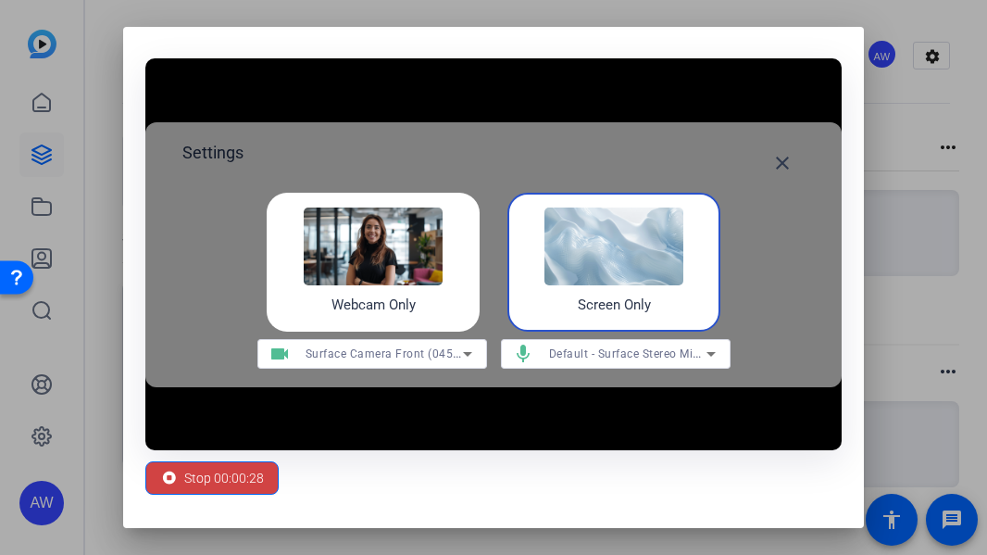
click at [660, 460] on div "Stop 00:00:28" at bounding box center [493, 478] width 696 height 56
click at [213, 477] on span "Stop 00:00:29" at bounding box center [224, 477] width 80 height 35
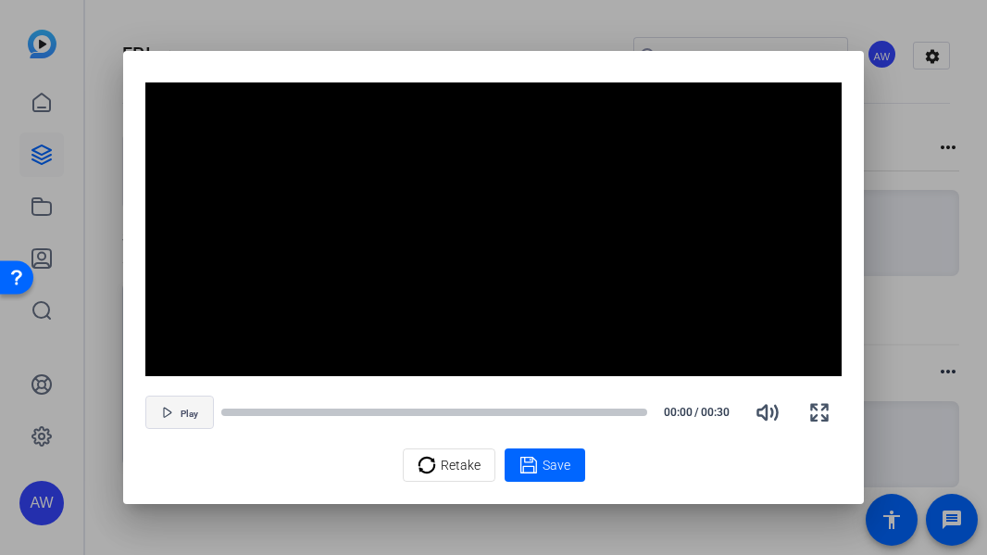
click at [181, 423] on span "button" at bounding box center [179, 412] width 67 height 44
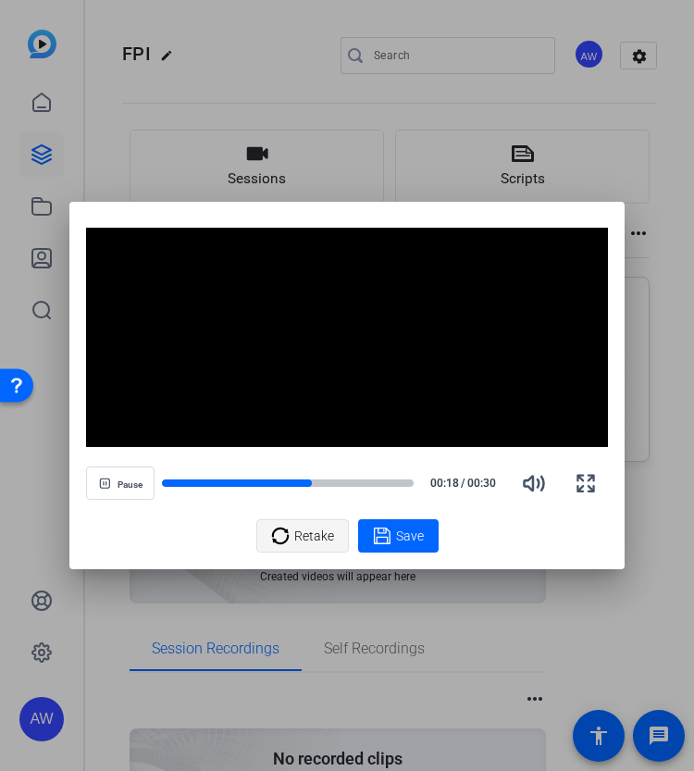
click at [281, 532] on icon at bounding box center [280, 536] width 19 height 22
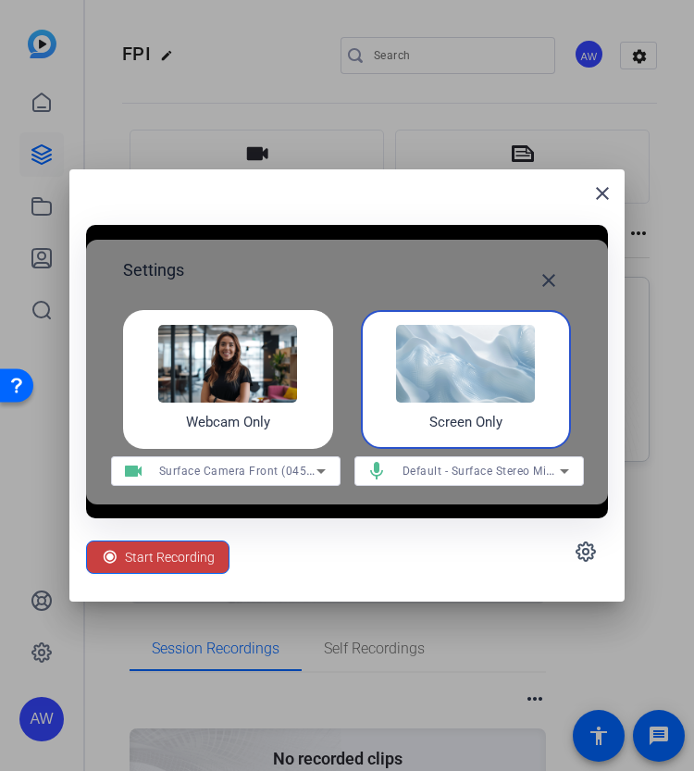
click at [200, 548] on span "Start Recording" at bounding box center [170, 557] width 90 height 35
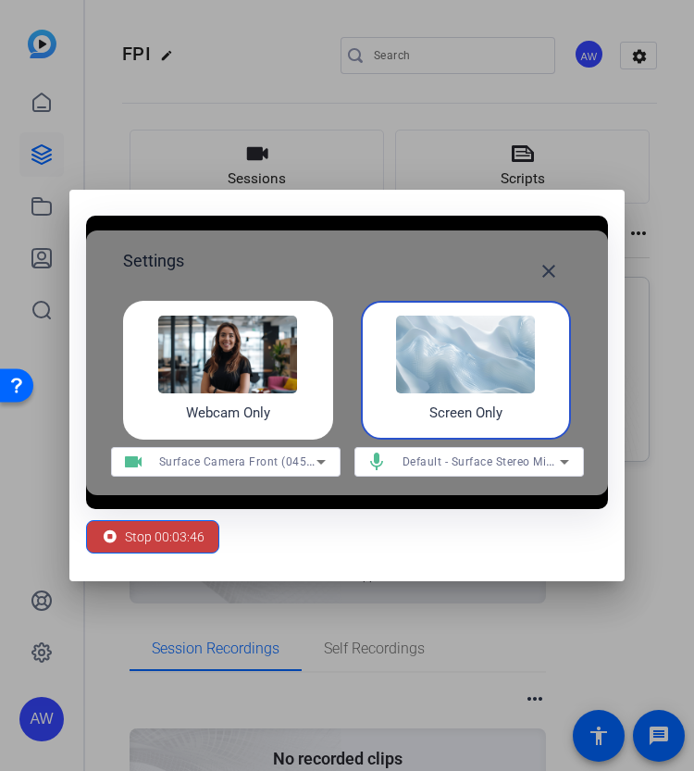
click at [139, 535] on span "Stop 00:03:46" at bounding box center [165, 536] width 80 height 35
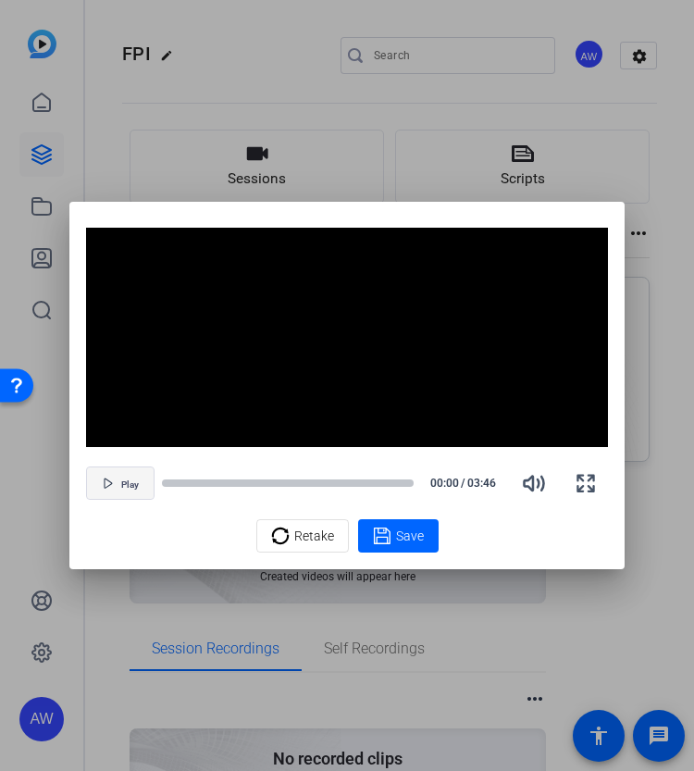
click at [92, 484] on span "button" at bounding box center [120, 483] width 67 height 44
click at [283, 537] on icon at bounding box center [280, 536] width 19 height 22
